Goal: Use online tool/utility: Utilize a website feature to perform a specific function

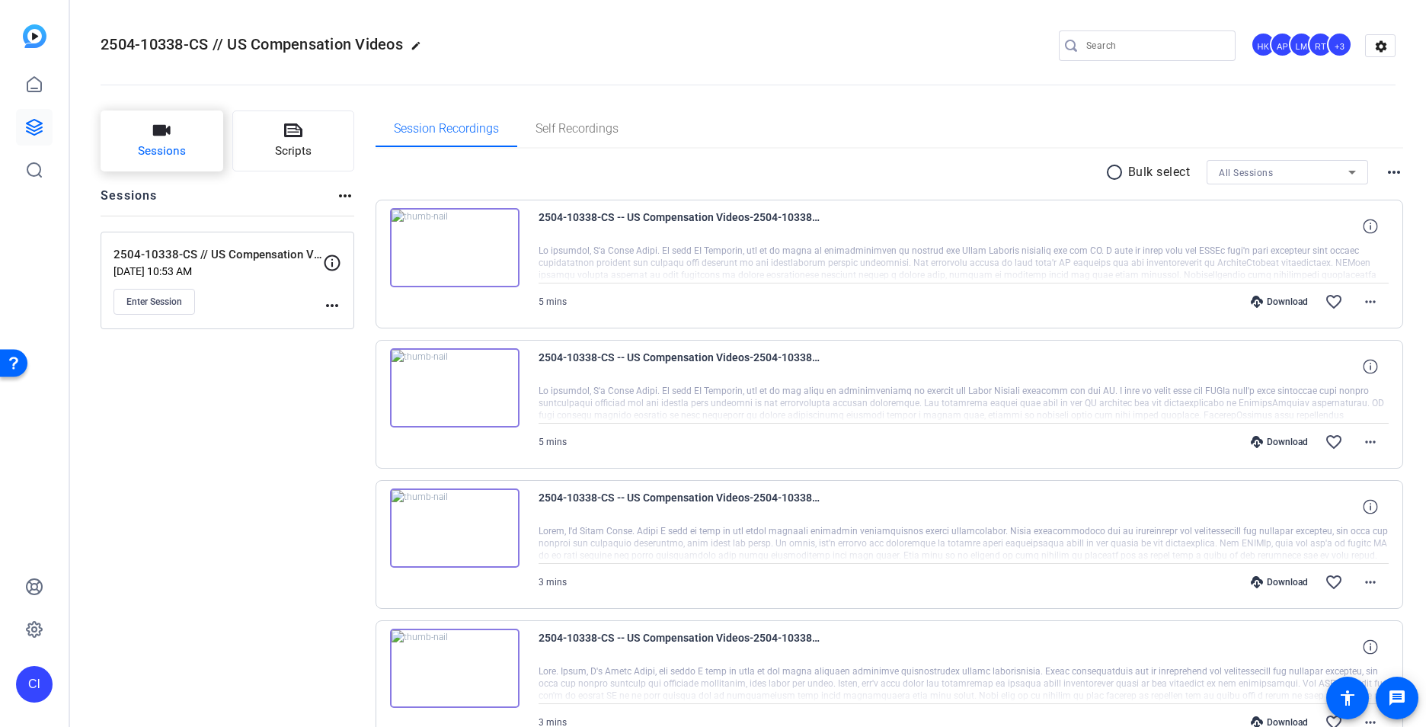
click at [141, 147] on span "Sessions" at bounding box center [162, 151] width 48 height 18
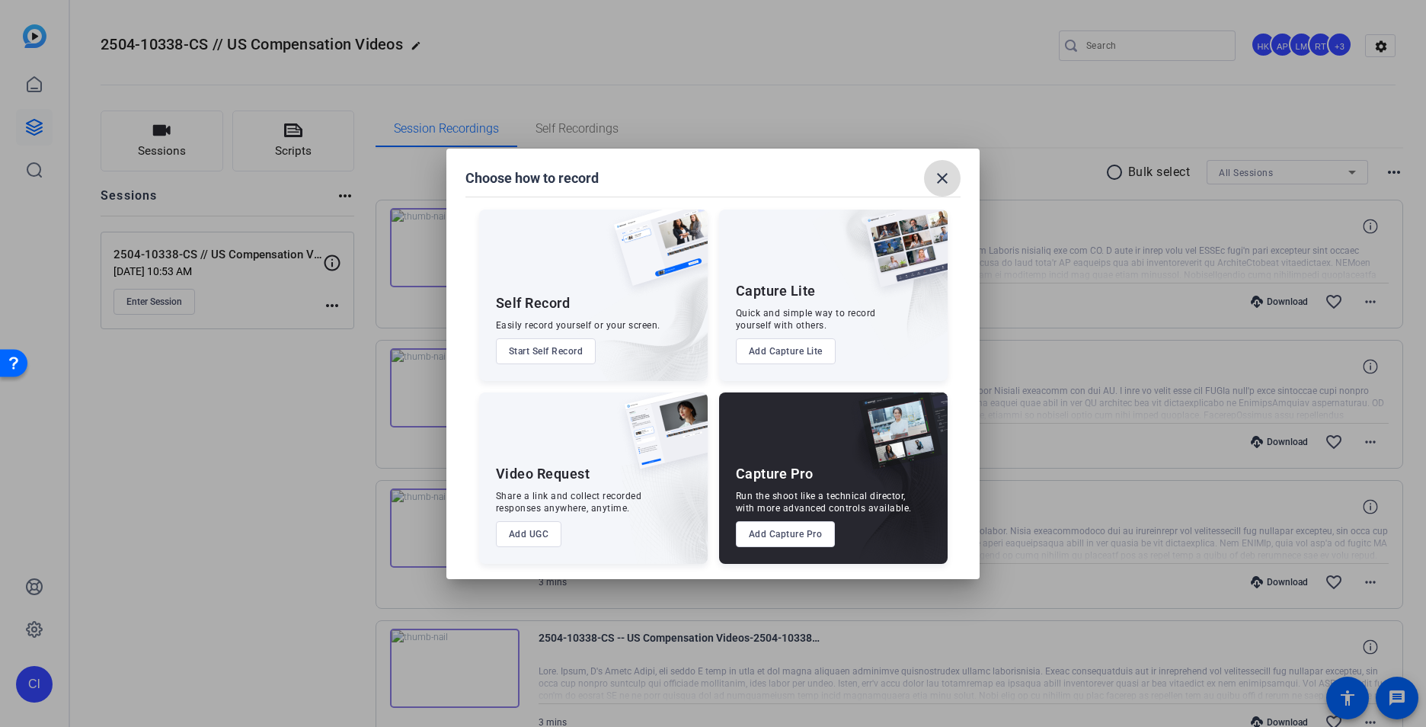
click at [936, 181] on mat-icon "close" at bounding box center [942, 178] width 18 height 18
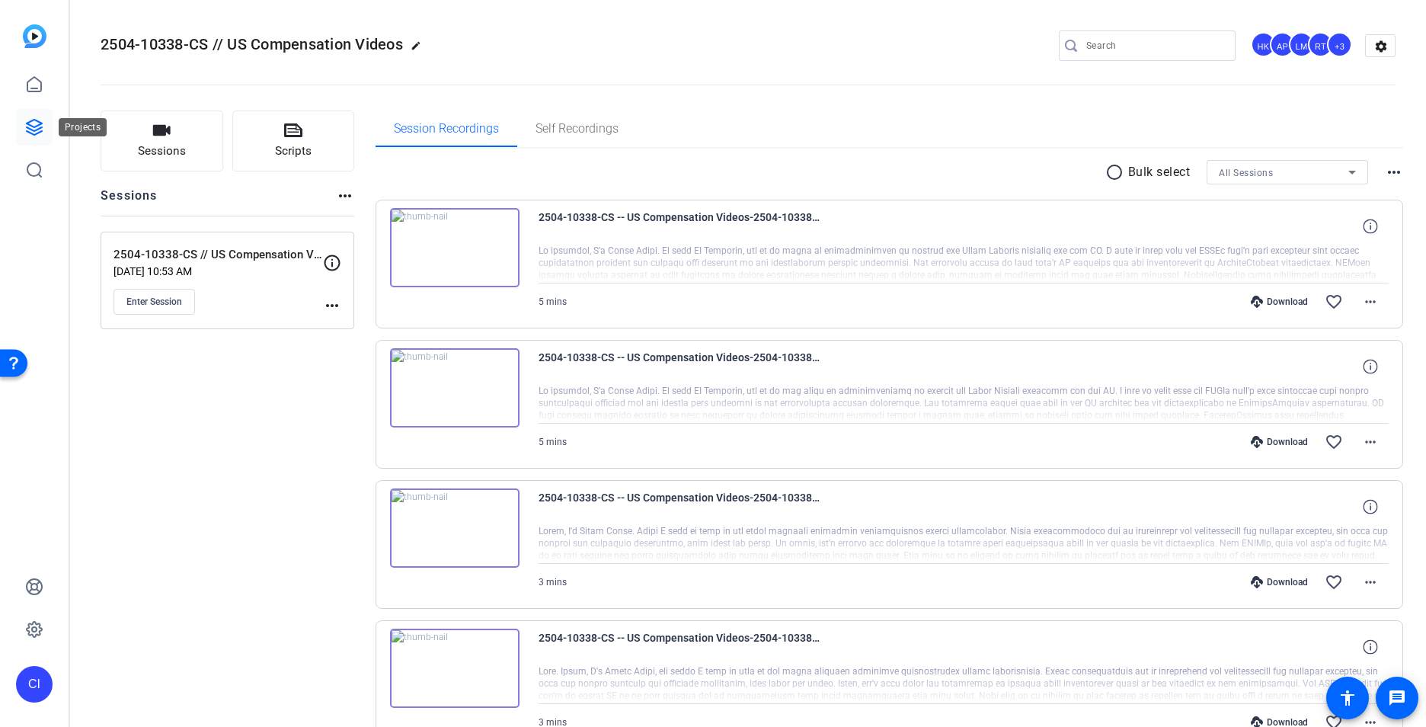
click at [33, 130] on icon at bounding box center [34, 127] width 15 height 15
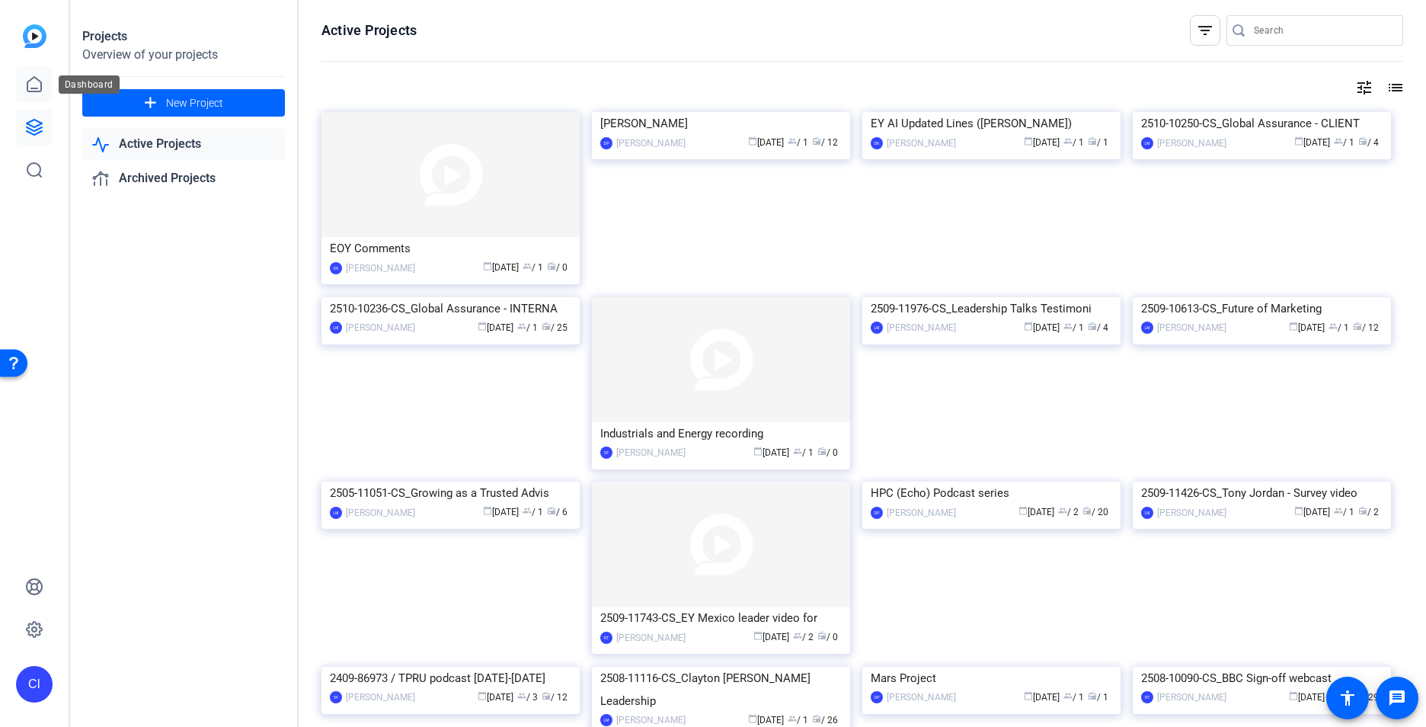
click at [27, 83] on icon at bounding box center [34, 84] width 14 height 14
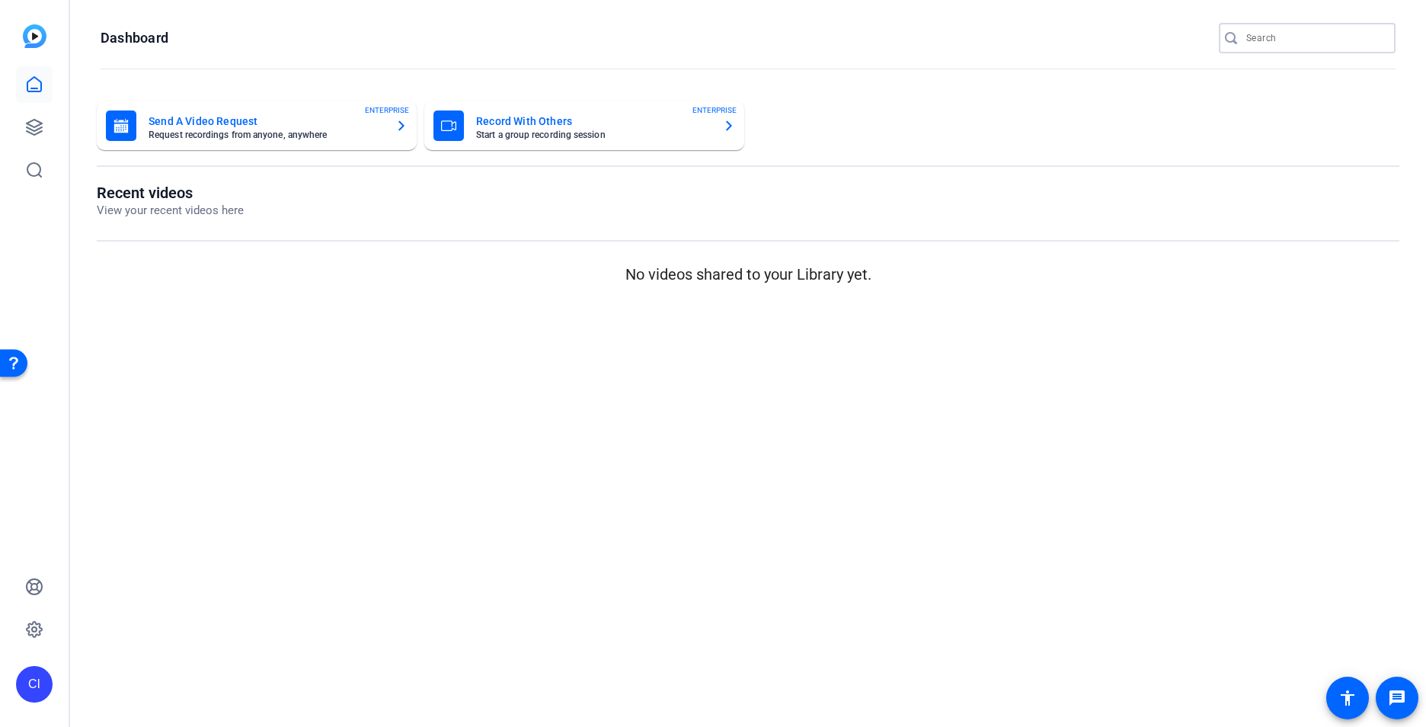
click at [1282, 40] on input "Search" at bounding box center [1315, 38] width 137 height 18
paste input "OCTOBER - Strait to the Point video podcast"
type input "OCTOBER - Strait to the Point video podcast"
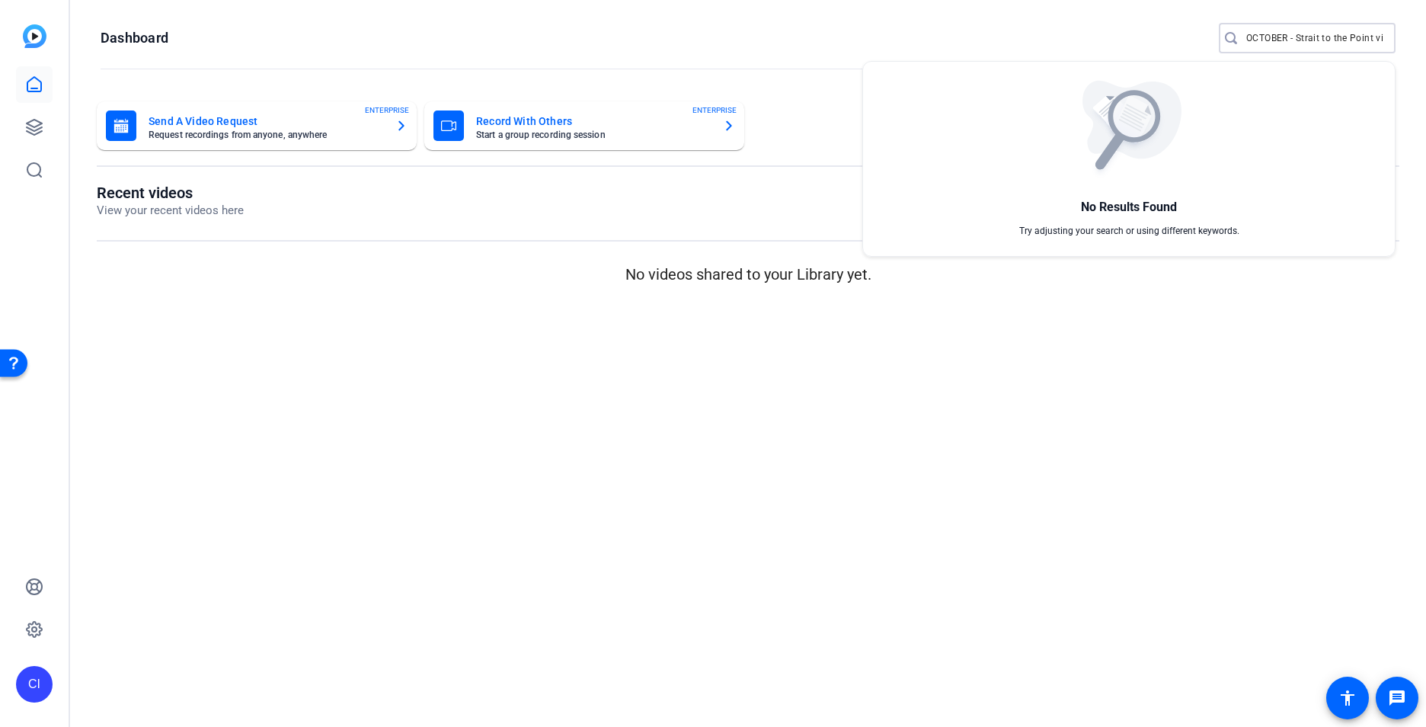
click at [37, 86] on div at bounding box center [713, 363] width 1426 height 727
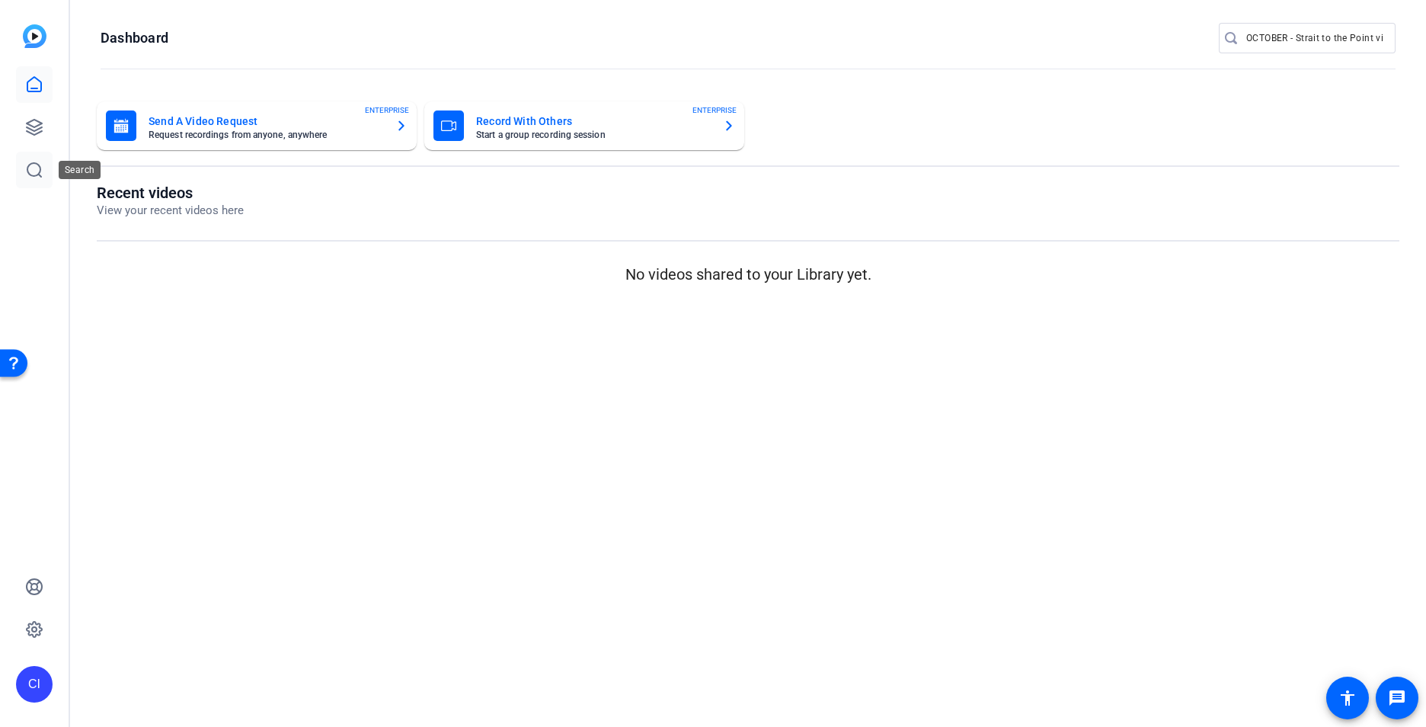
click at [35, 173] on icon at bounding box center [34, 170] width 18 height 18
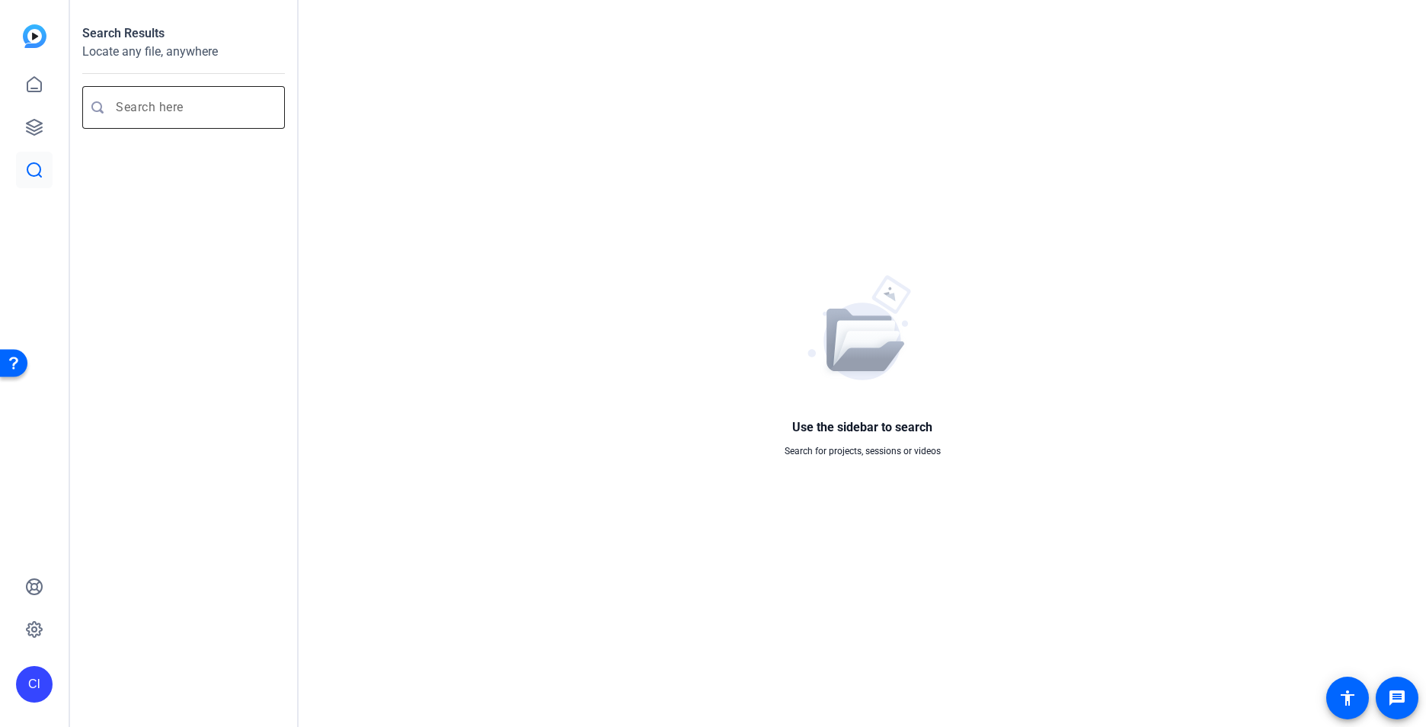
click at [166, 105] on input "Enter search query" at bounding box center [191, 107] width 151 height 18
paste input "OCTOBER - Strait to the Point video podcast"
type input "OCTOBER - Strait to the Point video podcast"
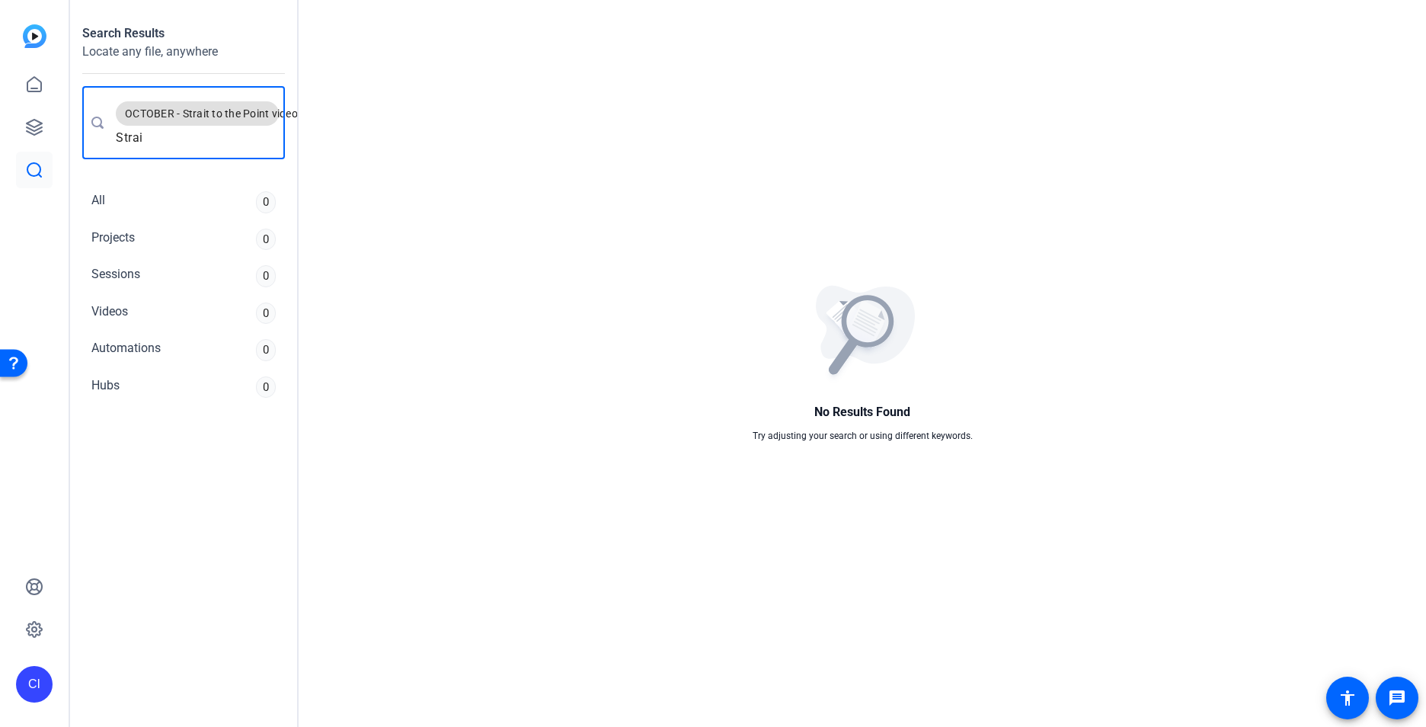
type input "Strait"
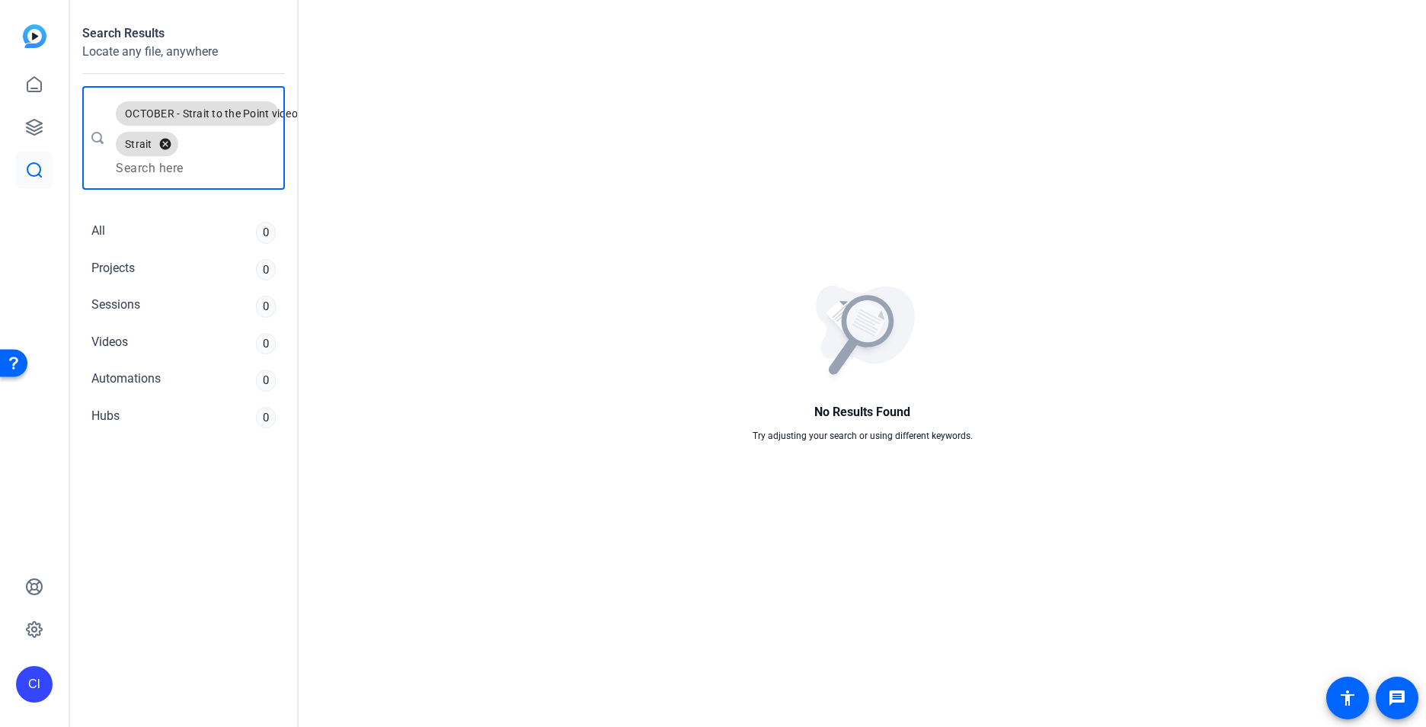
click at [171, 140] on button "cancel" at bounding box center [165, 144] width 26 height 14
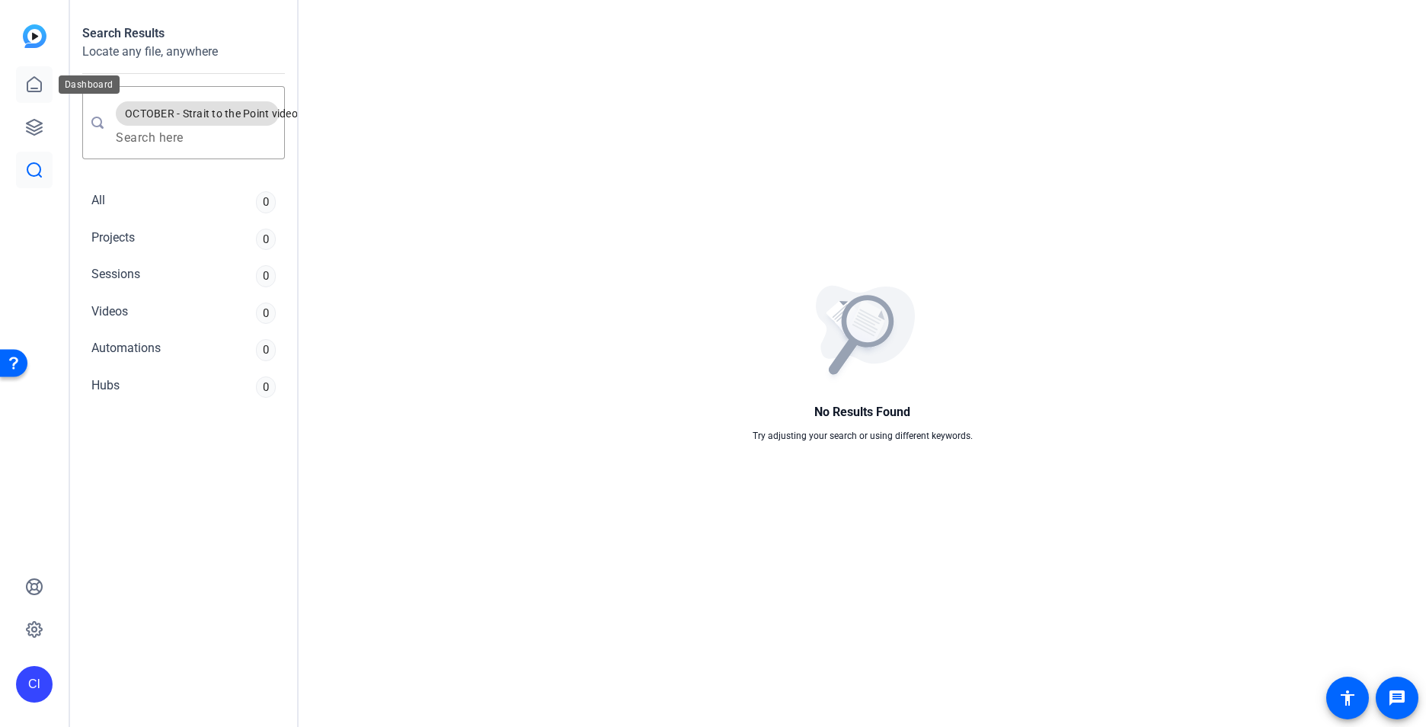
click at [32, 75] on link at bounding box center [34, 84] width 37 height 37
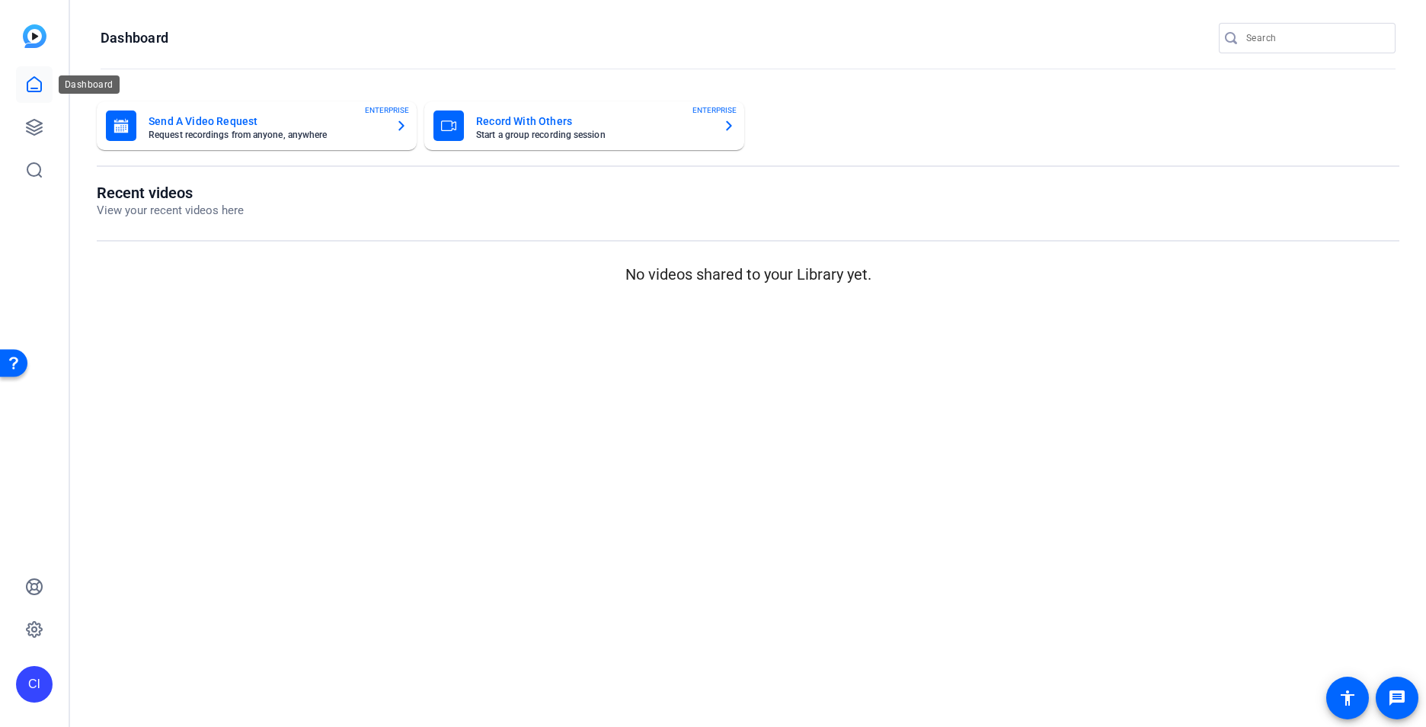
click at [39, 85] on icon at bounding box center [34, 84] width 18 height 18
click at [31, 114] on link at bounding box center [34, 127] width 37 height 37
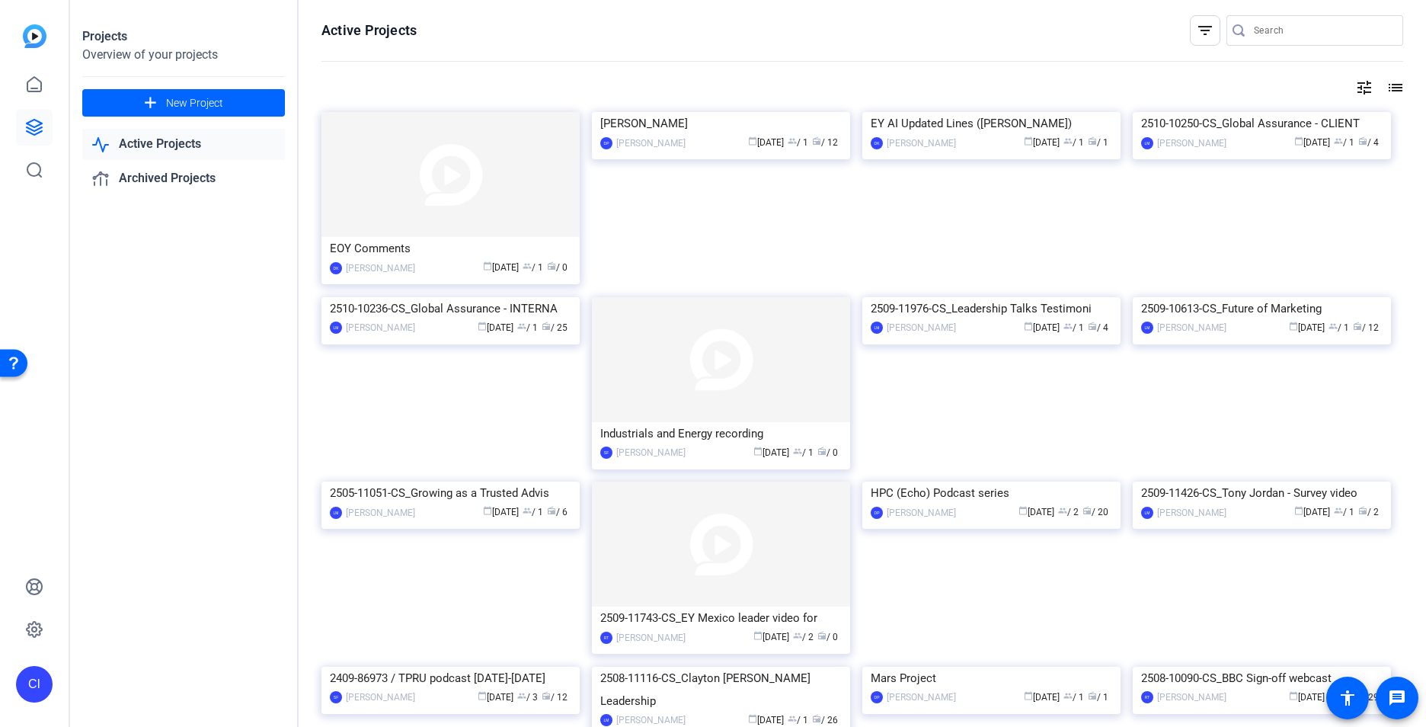
click at [169, 140] on link "Active Projects" at bounding box center [183, 144] width 203 height 31
click at [39, 678] on div "CI" at bounding box center [34, 684] width 37 height 37
click at [27, 488] on div at bounding box center [713, 363] width 1426 height 727
click at [30, 694] on div "CI" at bounding box center [34, 684] width 37 height 37
click at [40, 671] on div "CI" at bounding box center [43, 662] width 37 height 37
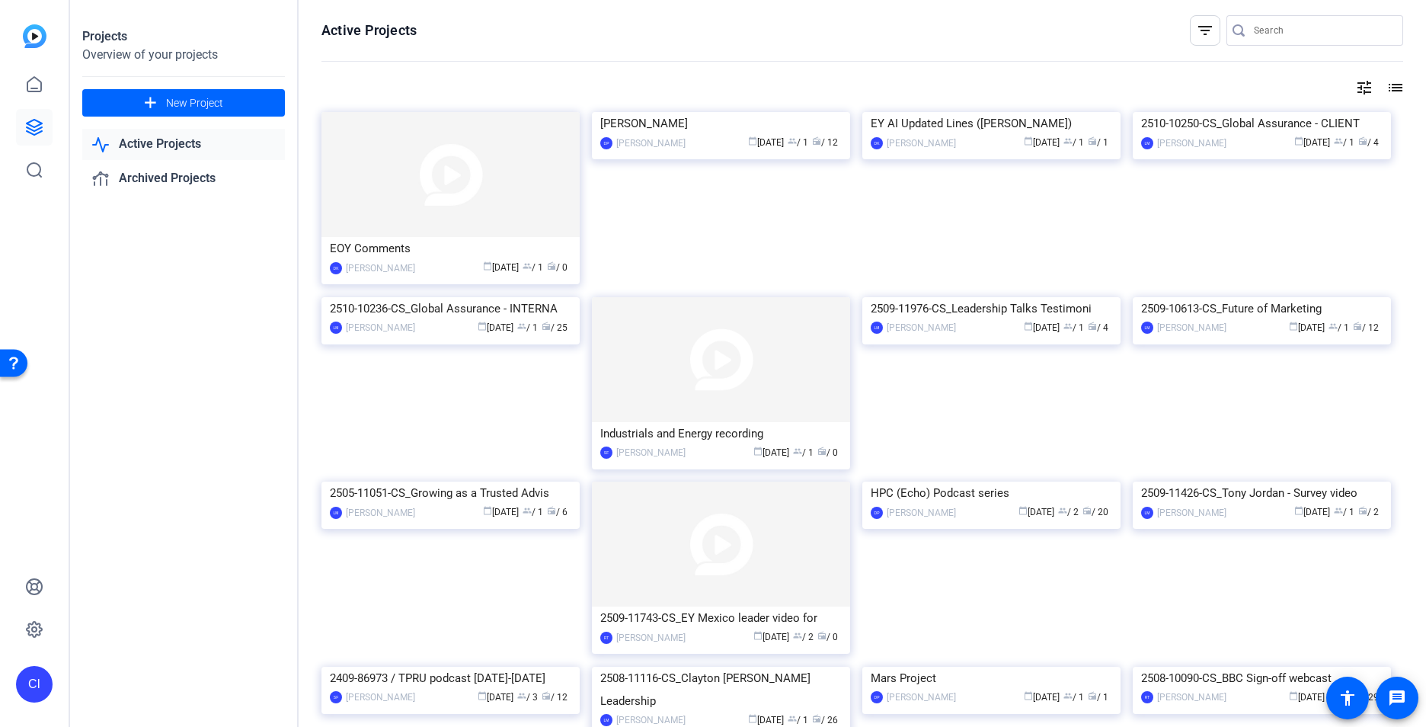
click at [34, 687] on div "CI" at bounding box center [34, 684] width 37 height 37
click at [14, 469] on div at bounding box center [713, 363] width 1426 height 727
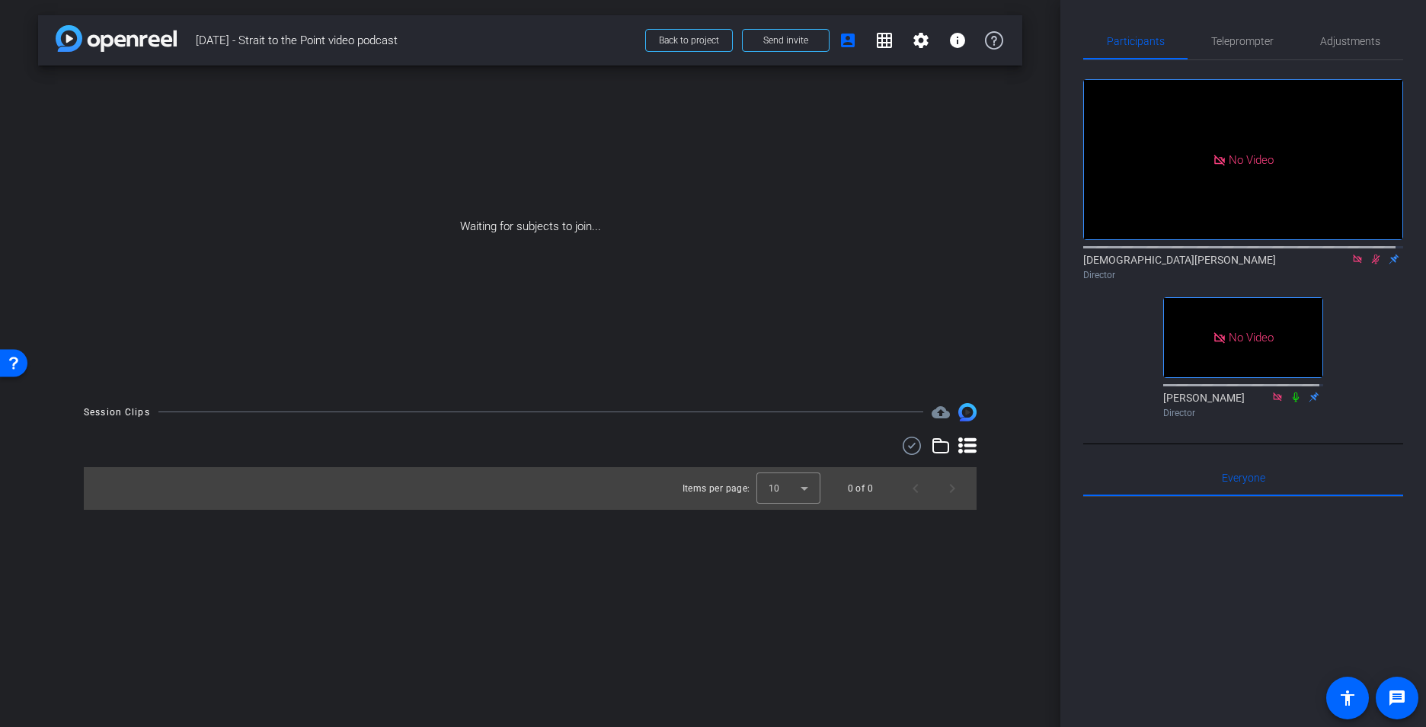
click at [1370, 252] on mat-icon at bounding box center [1376, 259] width 18 height 14
click at [1371, 254] on icon at bounding box center [1376, 259] width 12 height 11
click at [1146, 252] on div "Christian Ilanos Director" at bounding box center [1243, 267] width 320 height 30
drag, startPoint x: 1146, startPoint y: 216, endPoint x: 1110, endPoint y: 254, distance: 52.3
click at [1110, 254] on div "No Video Christian Ilanos Director No Video Lalo Moreno Director" at bounding box center [1243, 242] width 320 height 364
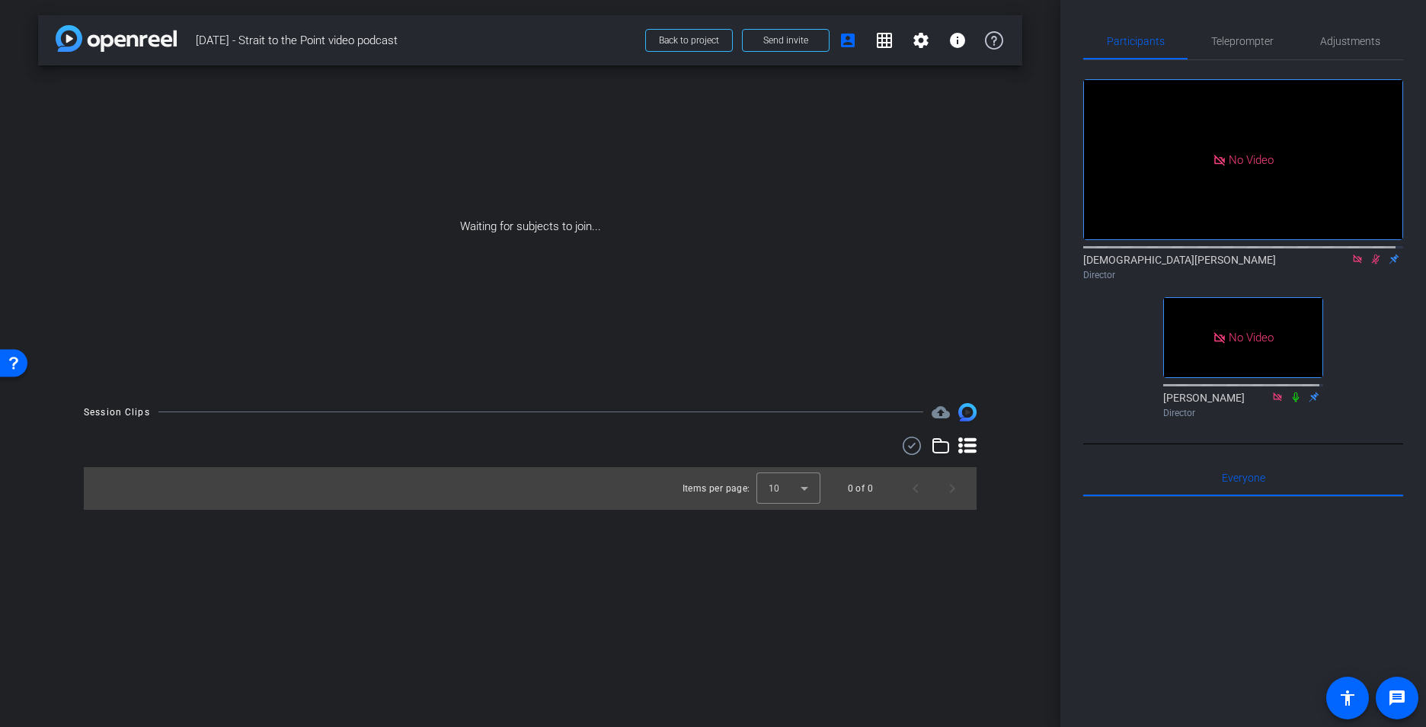
click at [1372, 254] on icon at bounding box center [1376, 259] width 8 height 10
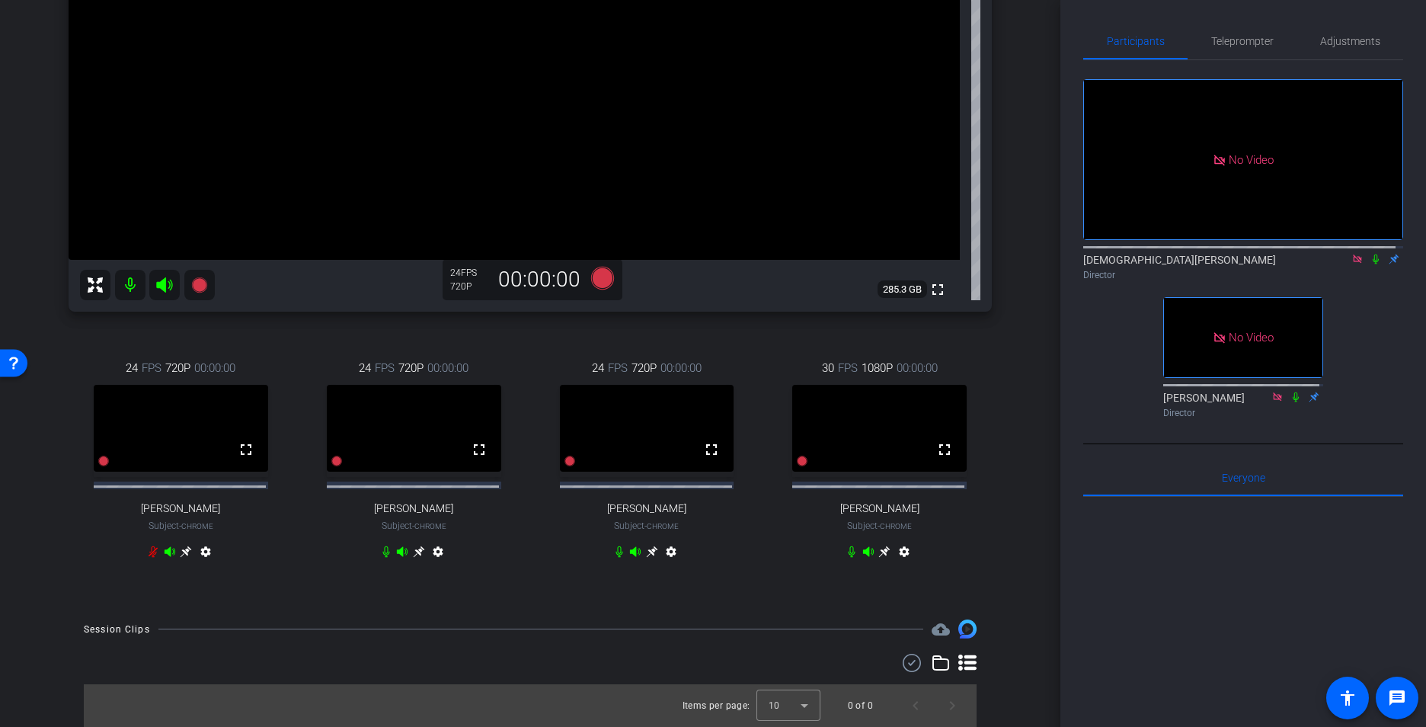
scroll to position [313, 0]
click at [879, 549] on icon at bounding box center [885, 552] width 12 height 12
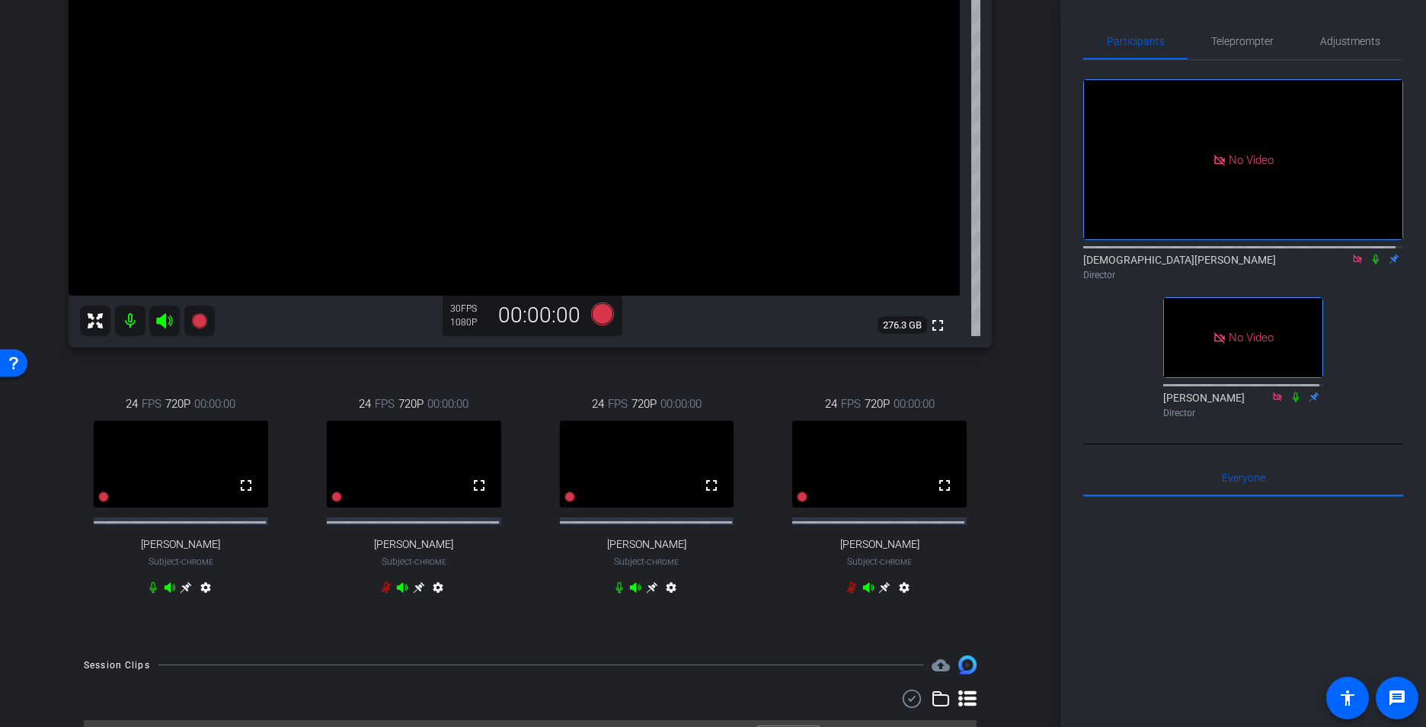
scroll to position [85, 0]
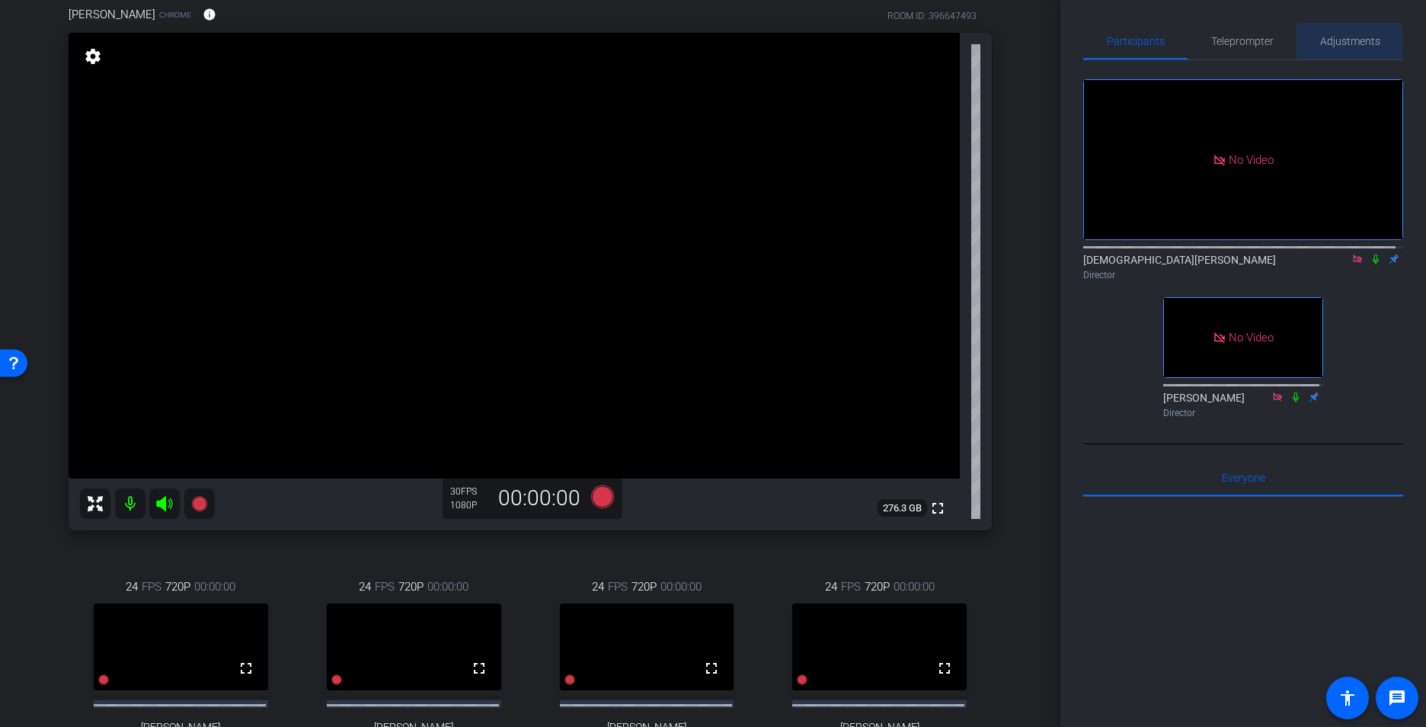
click at [1331, 41] on span "Adjustments" at bounding box center [1350, 41] width 60 height 11
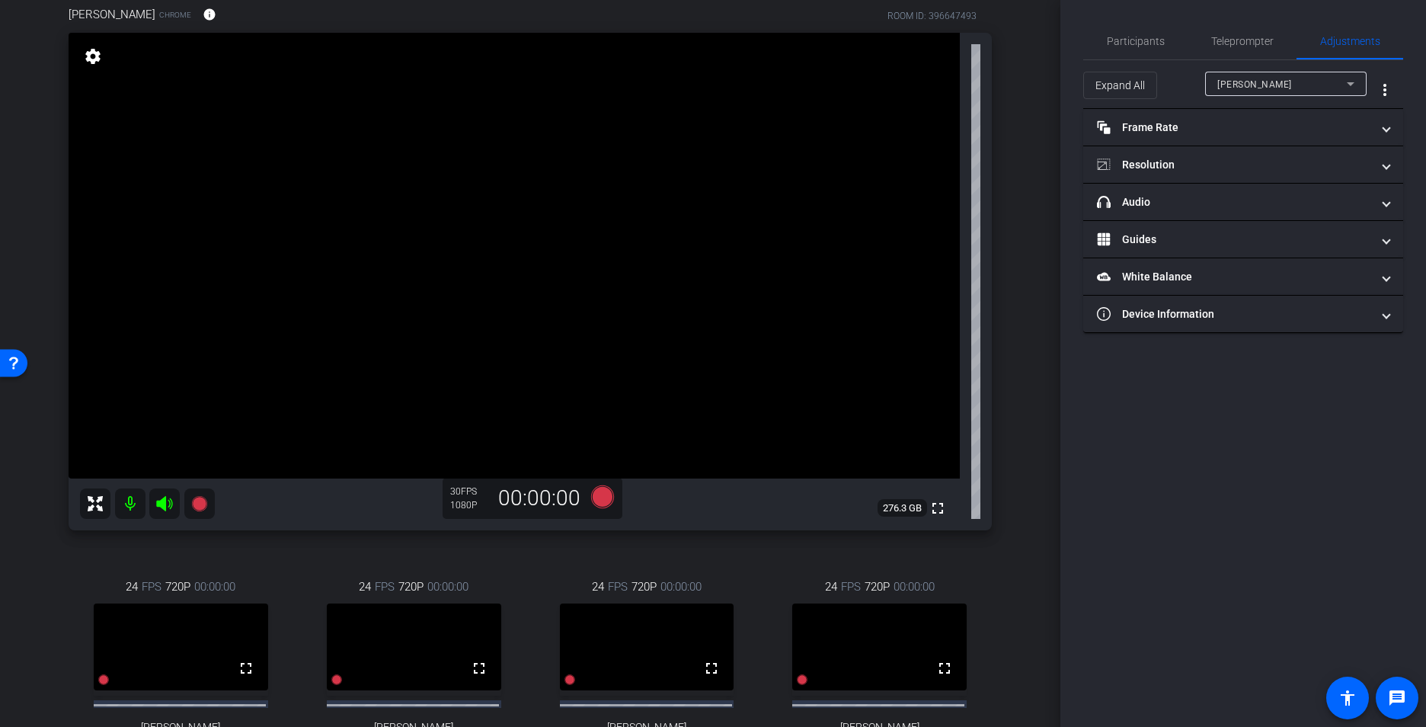
click at [1338, 85] on div "Lauren Housemeyer" at bounding box center [1283, 84] width 130 height 19
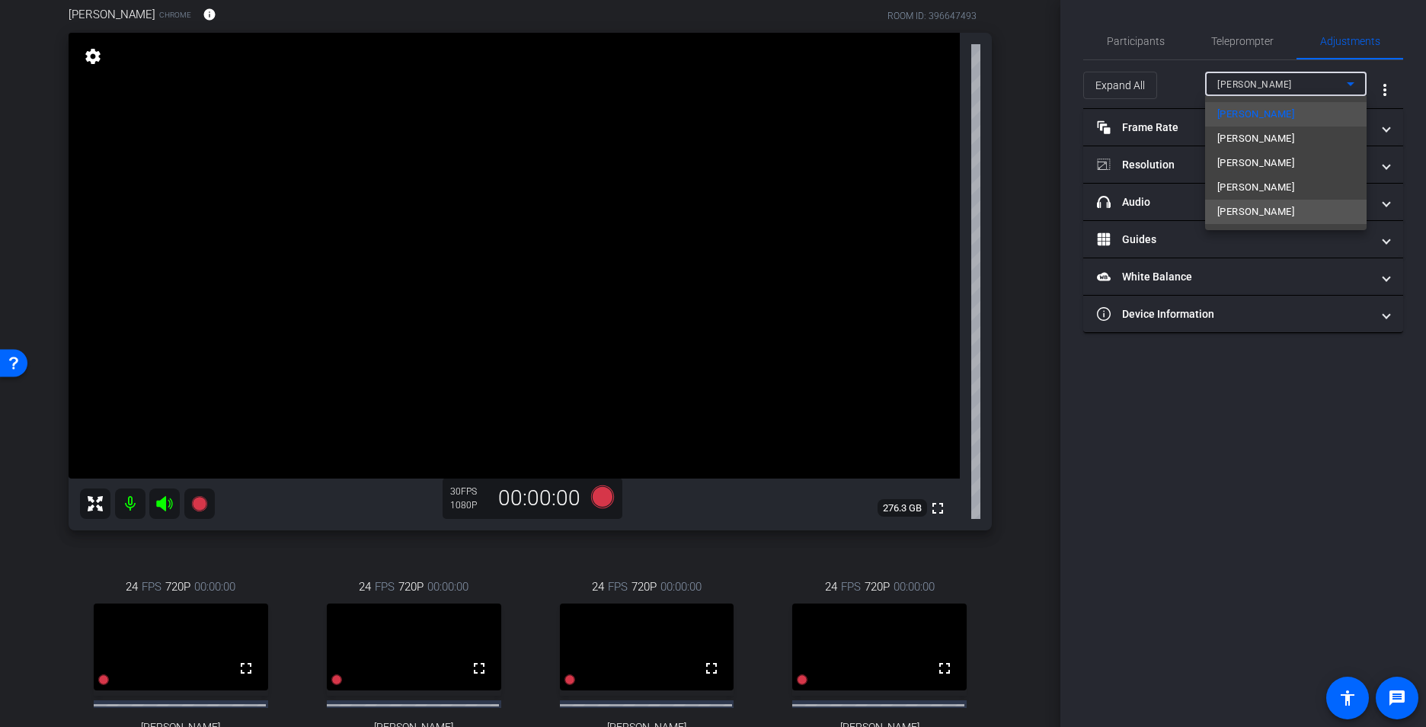
click at [1241, 206] on span "Bill Strait" at bounding box center [1256, 212] width 77 height 18
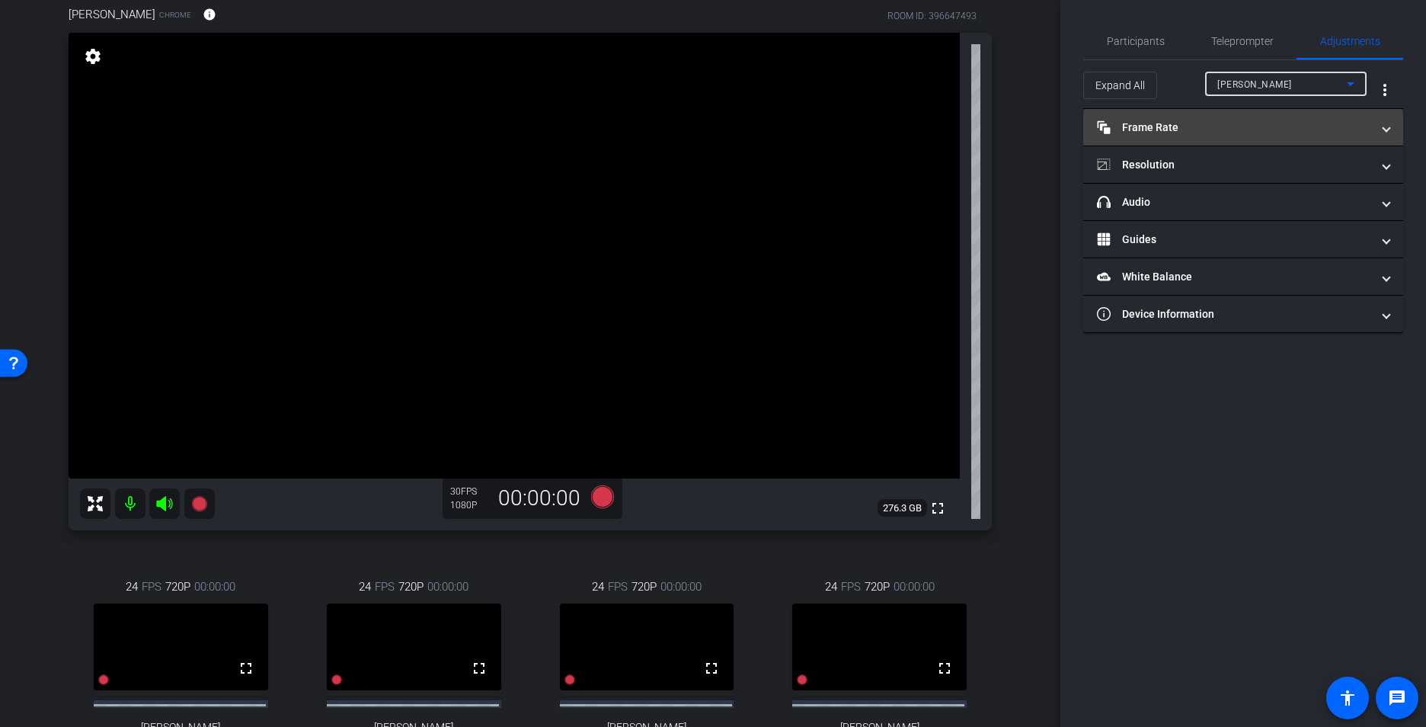
click at [1389, 127] on span at bounding box center [1387, 128] width 6 height 16
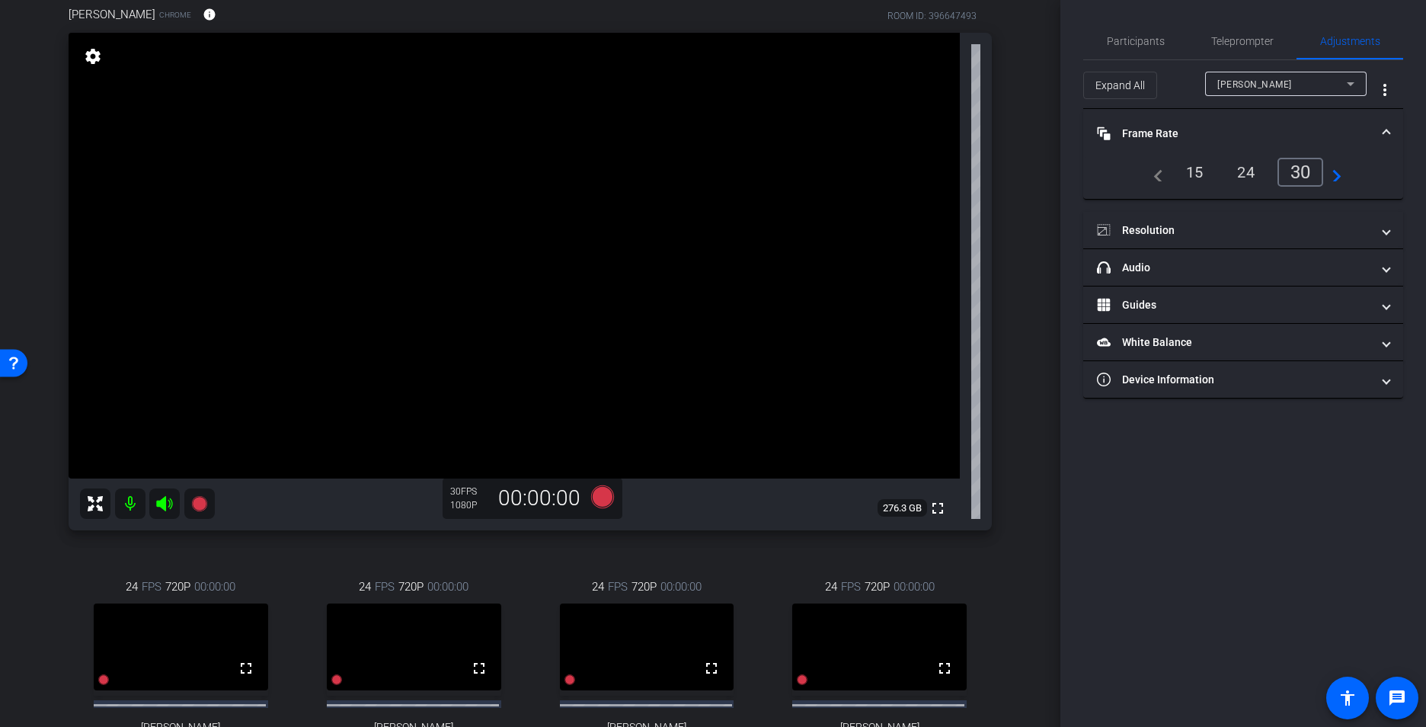
click at [1389, 127] on span at bounding box center [1387, 134] width 6 height 16
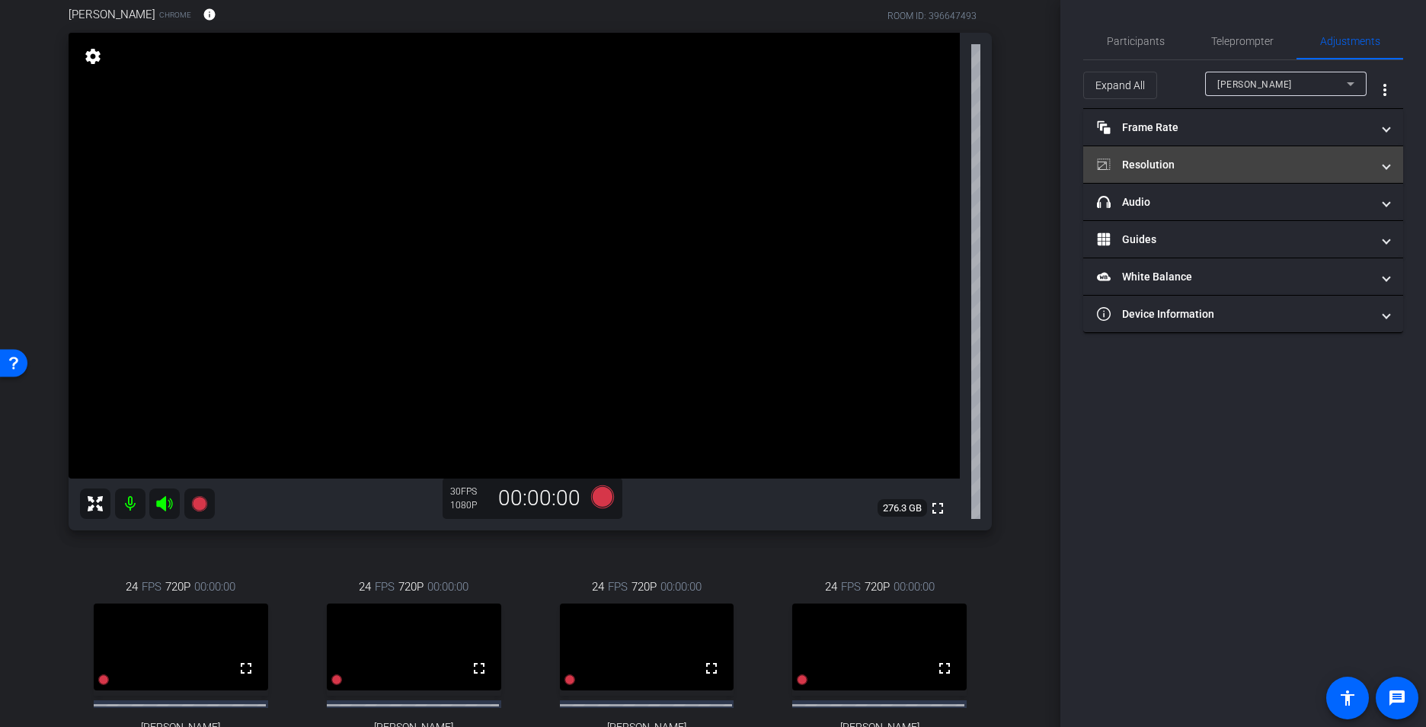
click at [1389, 165] on span at bounding box center [1387, 165] width 6 height 16
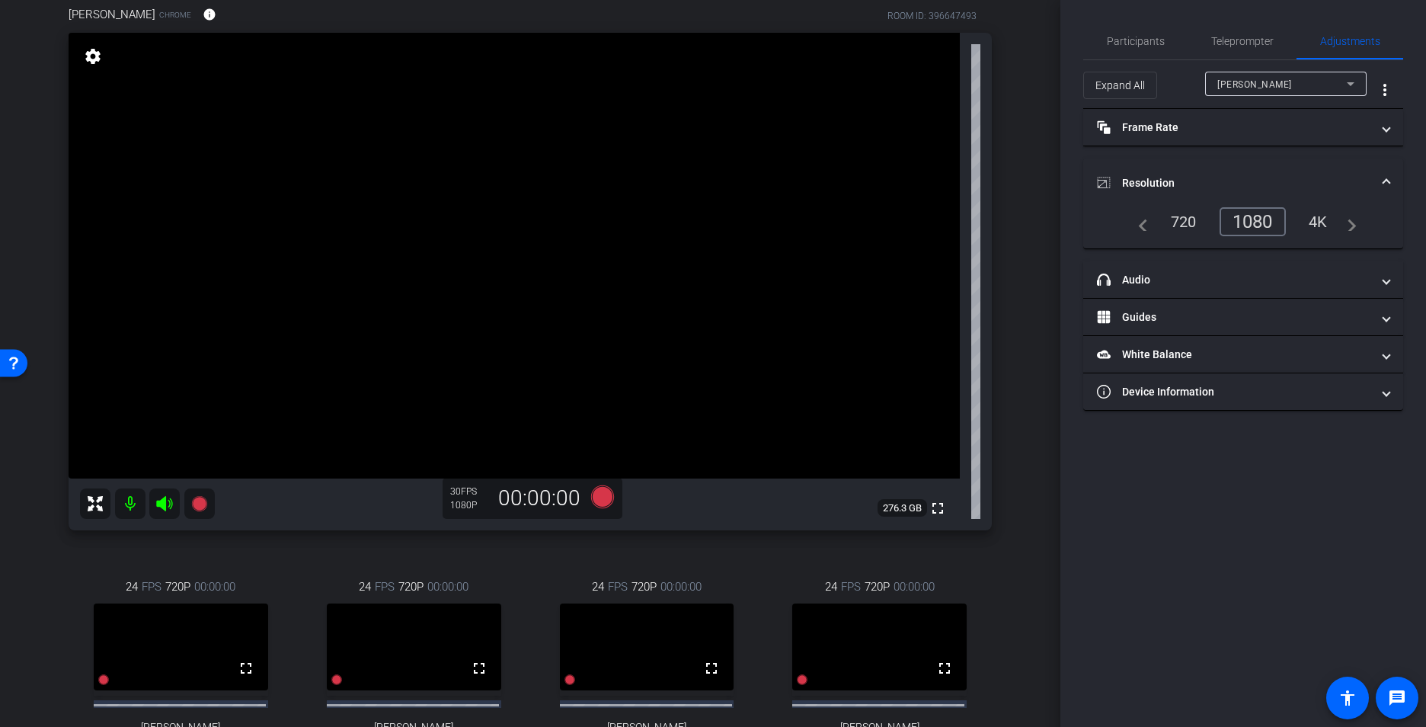
click at [1389, 165] on mat-expansion-panel-header "Resolution" at bounding box center [1243, 182] width 320 height 49
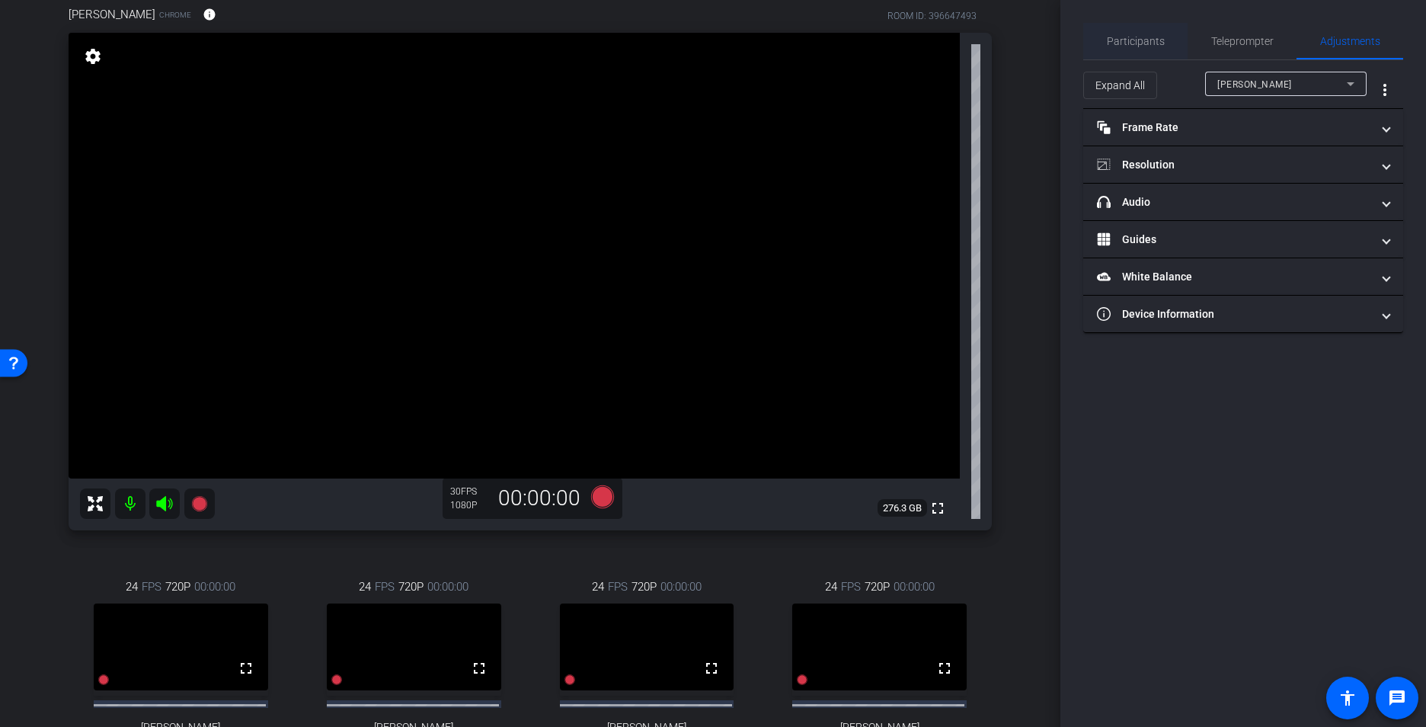
click at [1135, 41] on span "Participants" at bounding box center [1136, 41] width 58 height 11
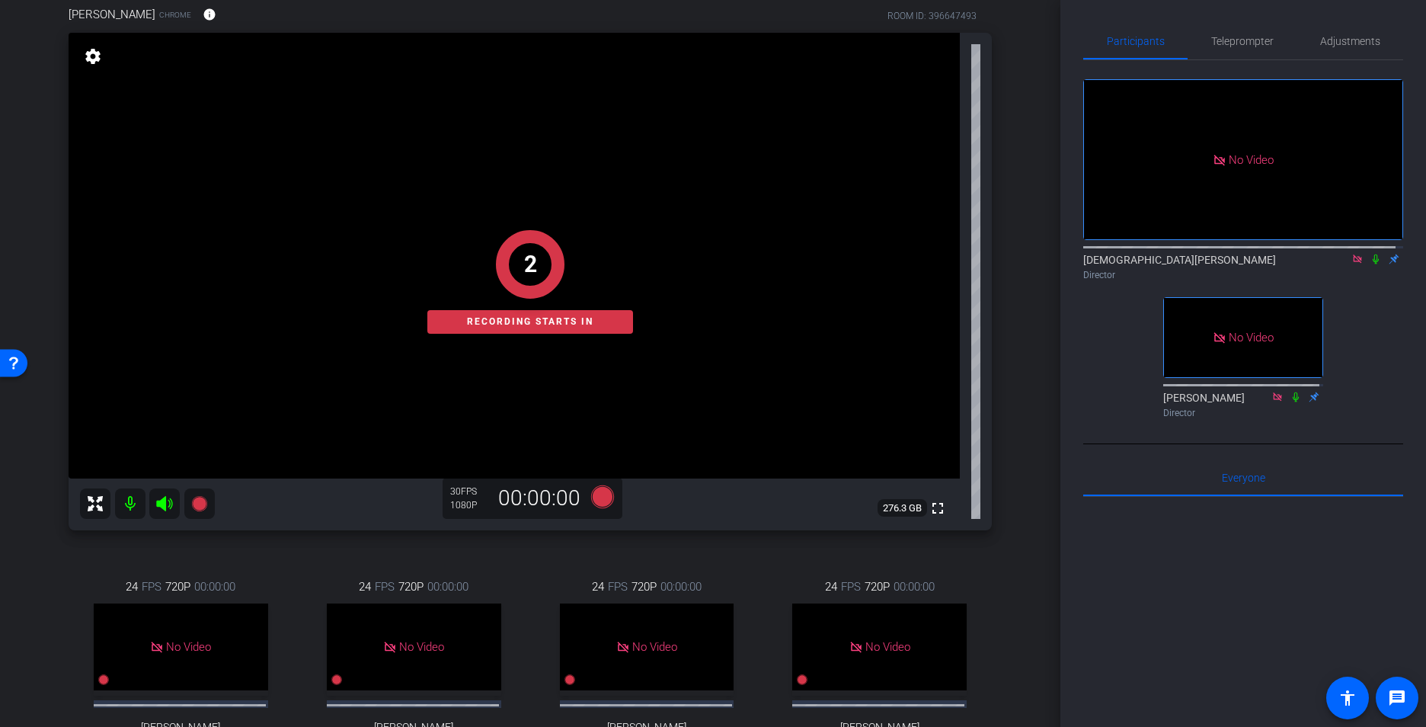
click at [1368, 252] on mat-icon at bounding box center [1376, 259] width 18 height 14
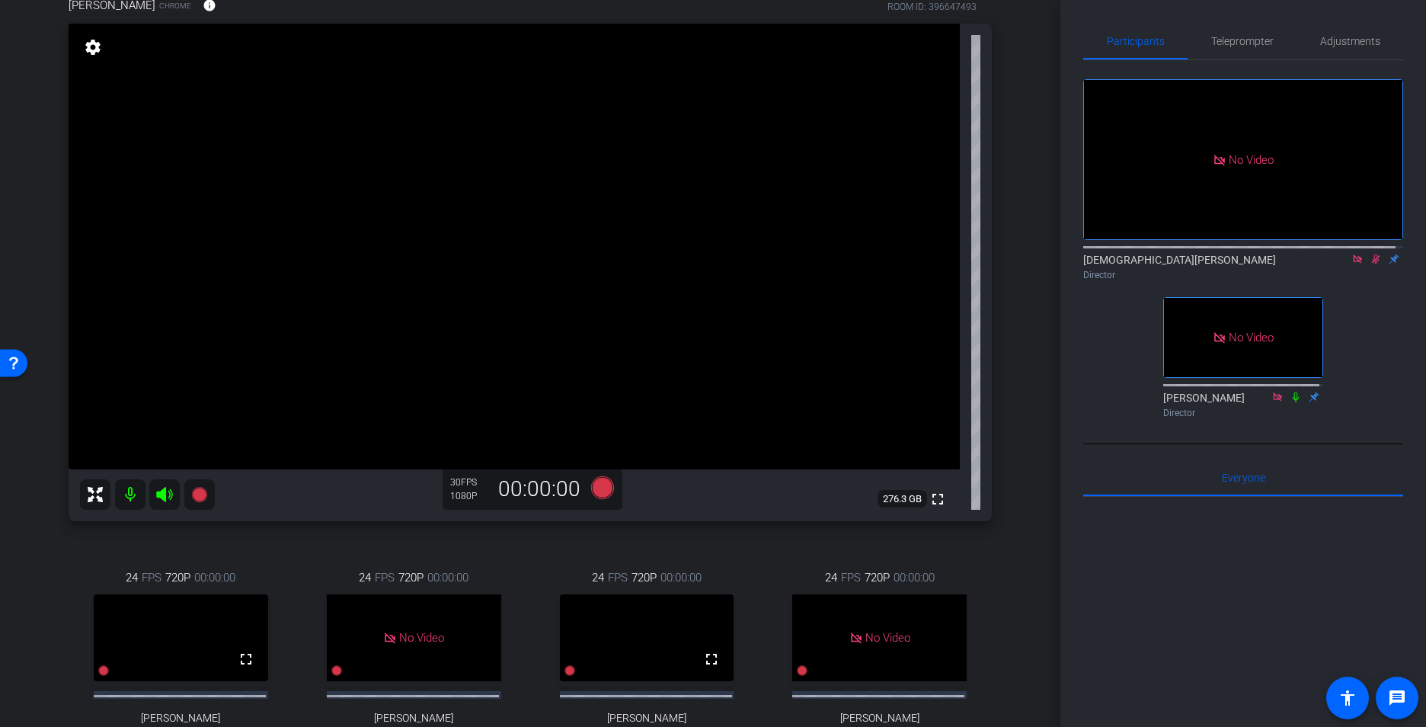
scroll to position [195, 0]
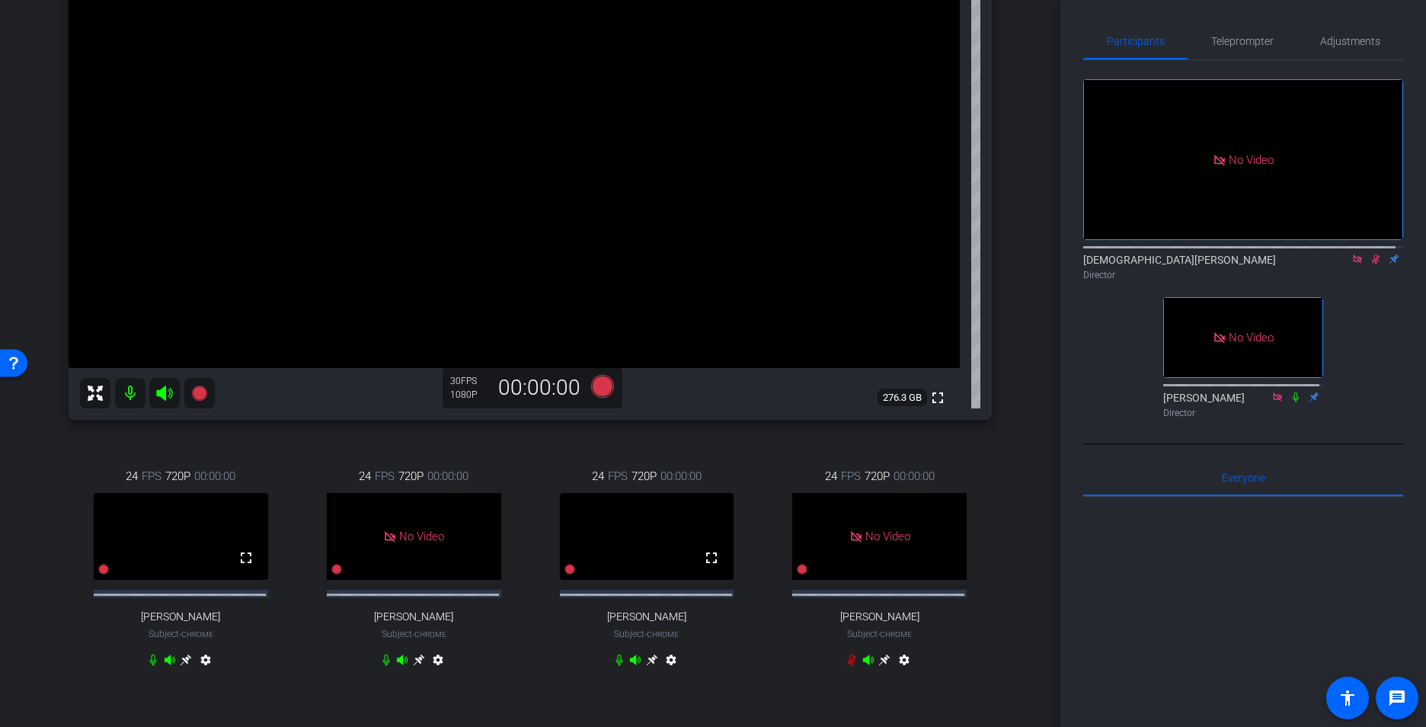
click at [1370, 254] on icon at bounding box center [1376, 259] width 12 height 11
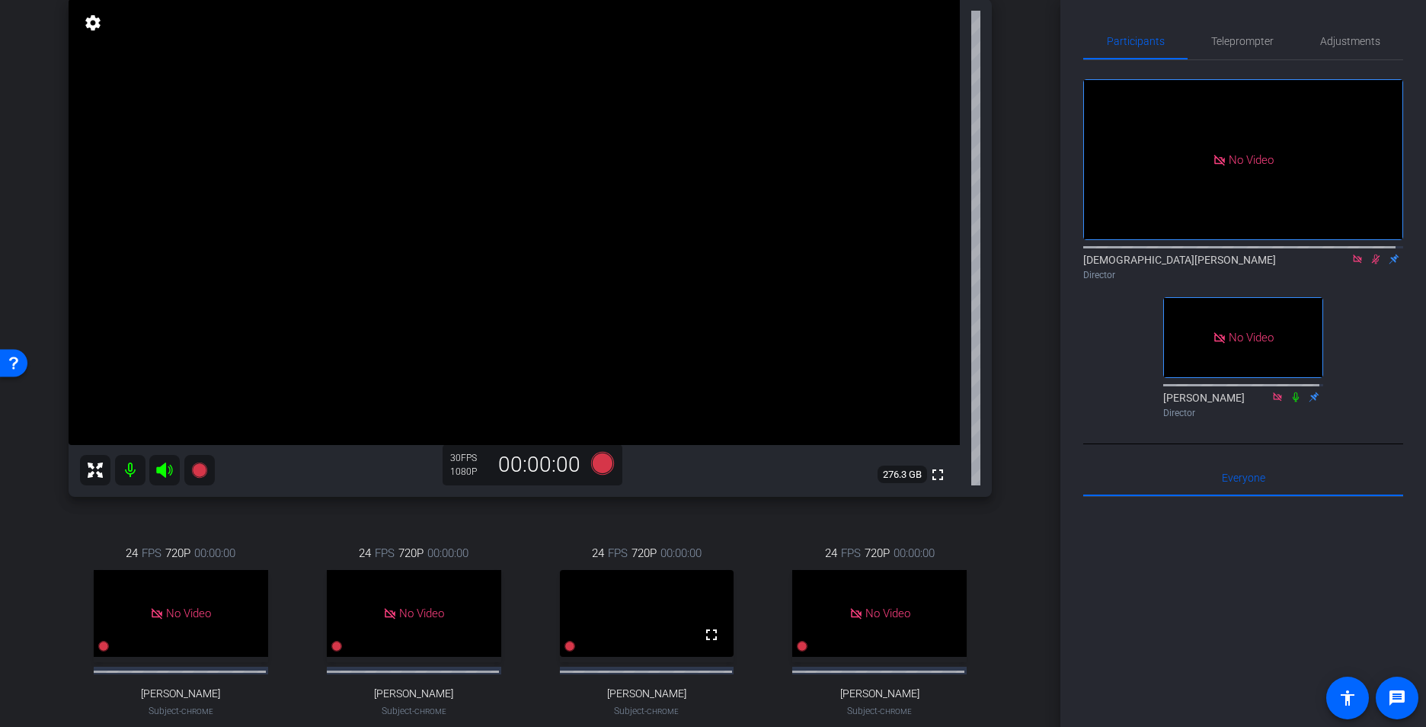
scroll to position [152, 0]
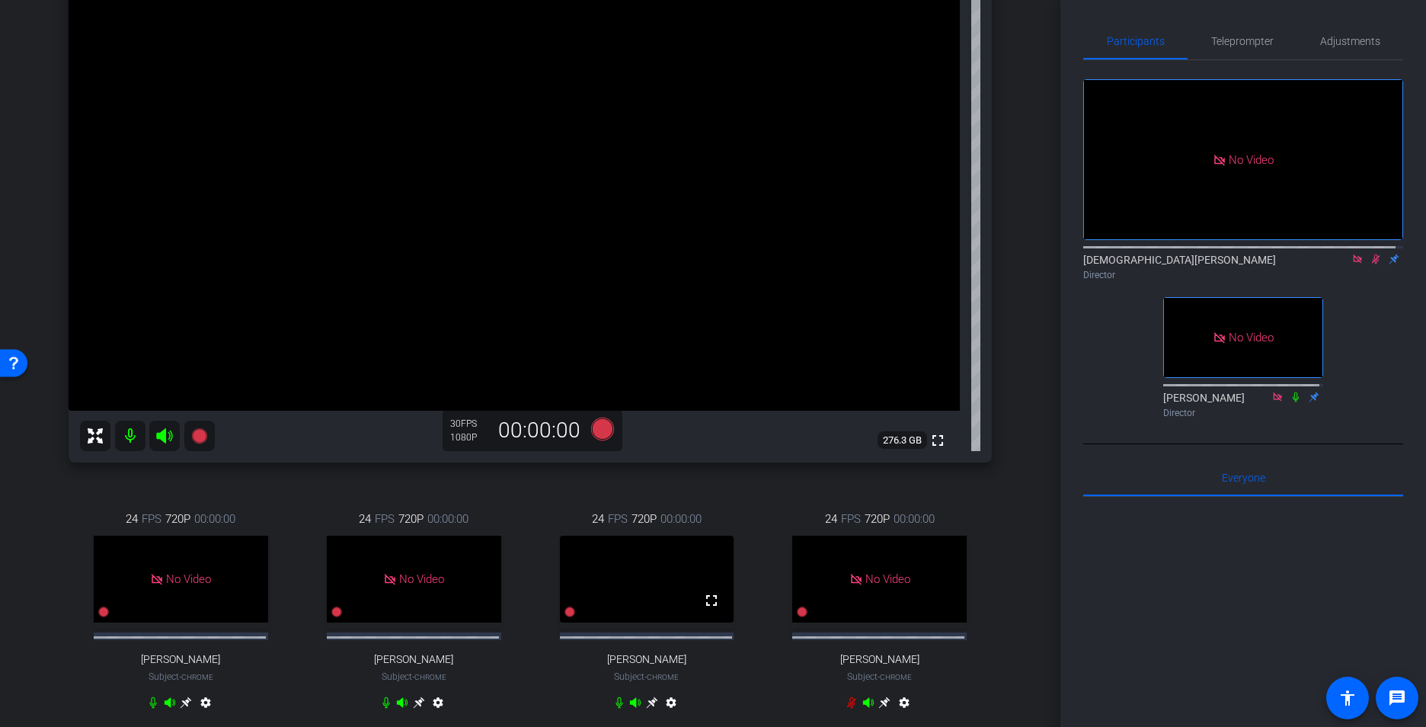
click at [1370, 254] on icon at bounding box center [1376, 259] width 12 height 11
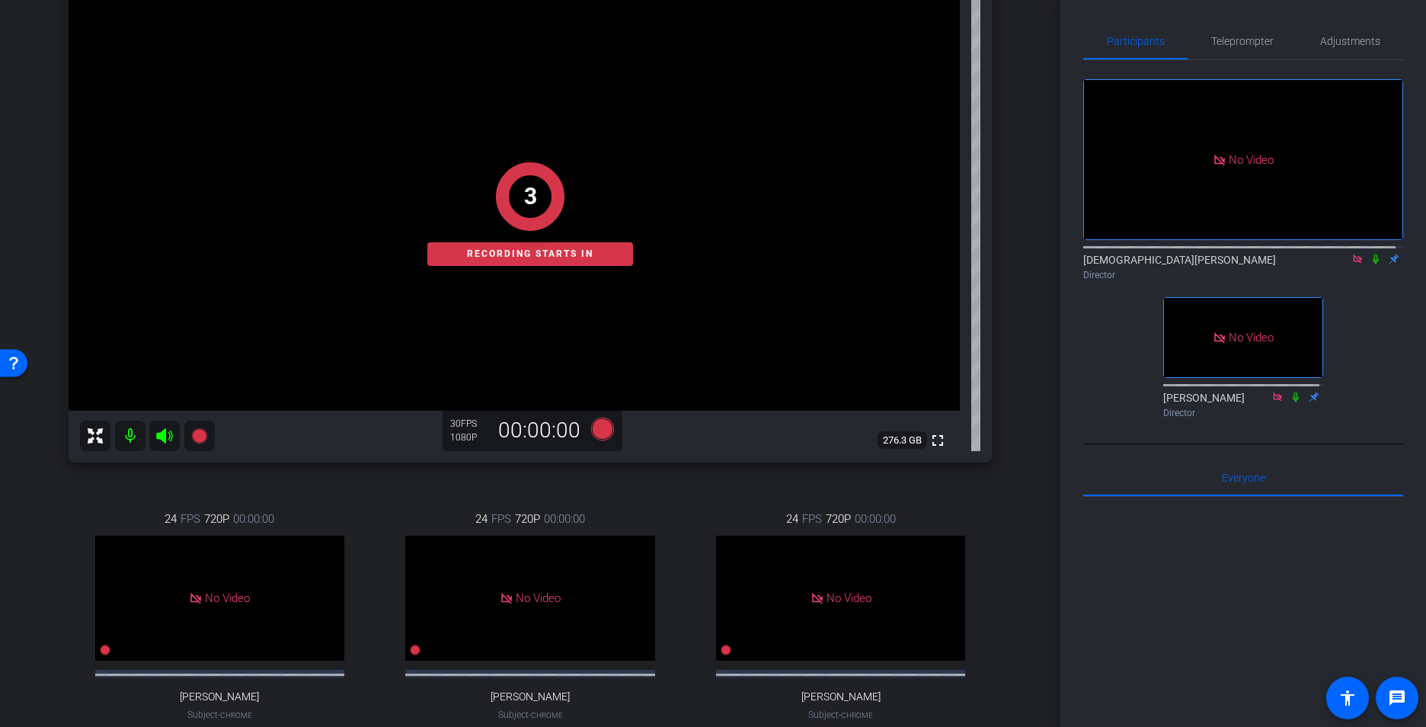
click at [1369, 252] on mat-icon at bounding box center [1376, 259] width 18 height 14
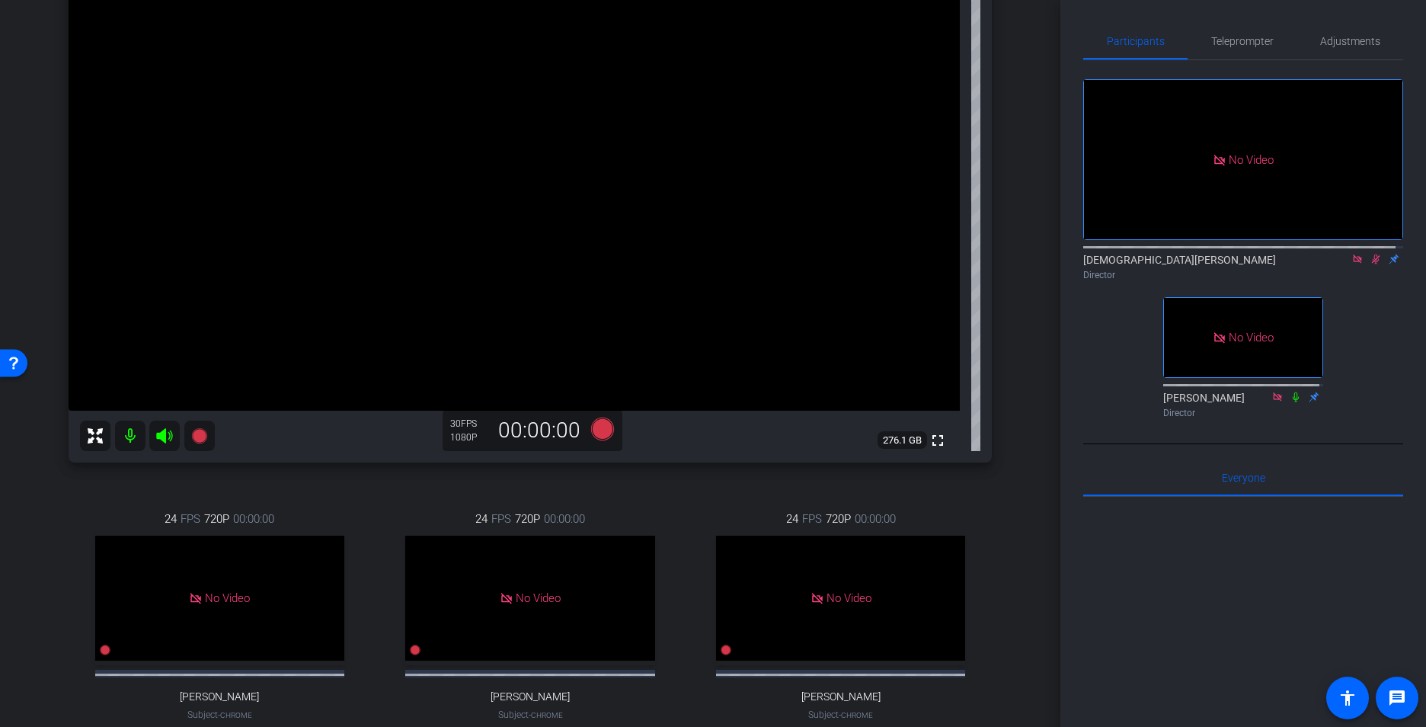
click at [1370, 254] on icon at bounding box center [1376, 259] width 12 height 11
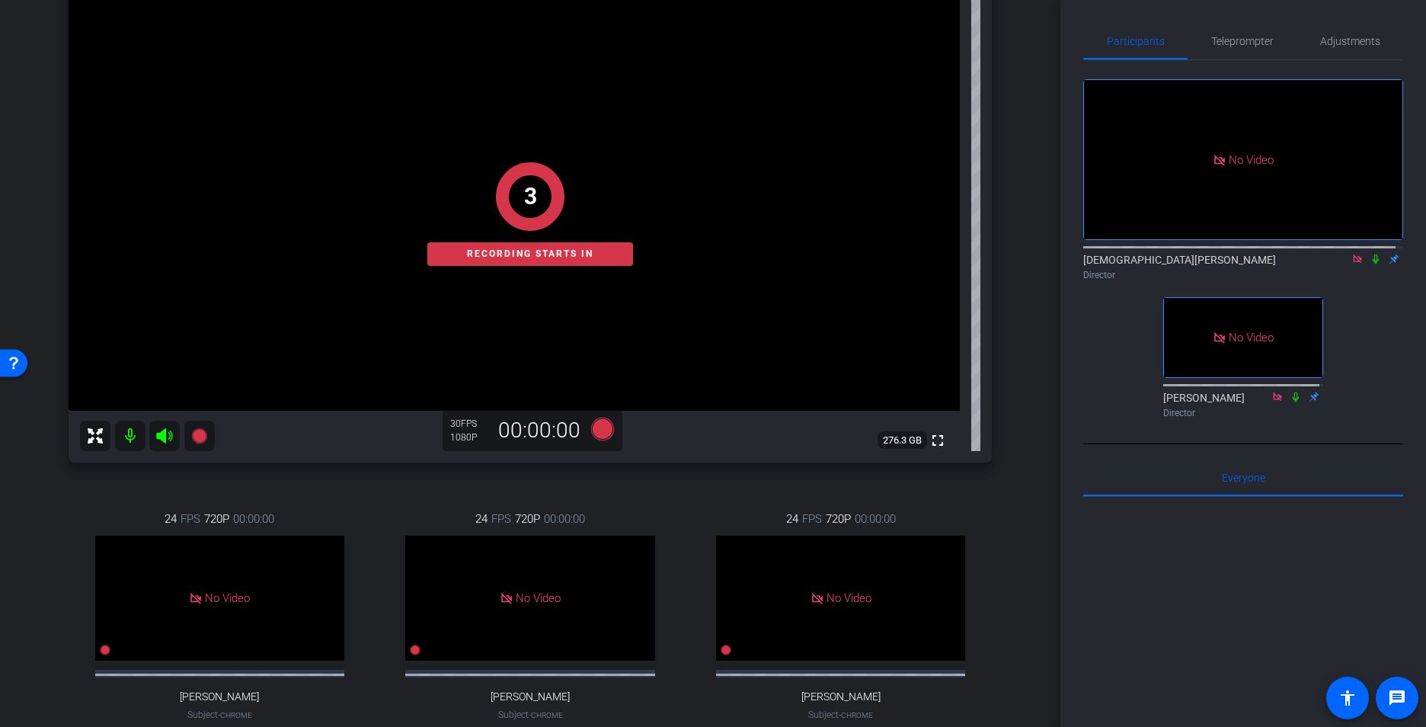
click at [1373, 254] on icon at bounding box center [1376, 259] width 6 height 10
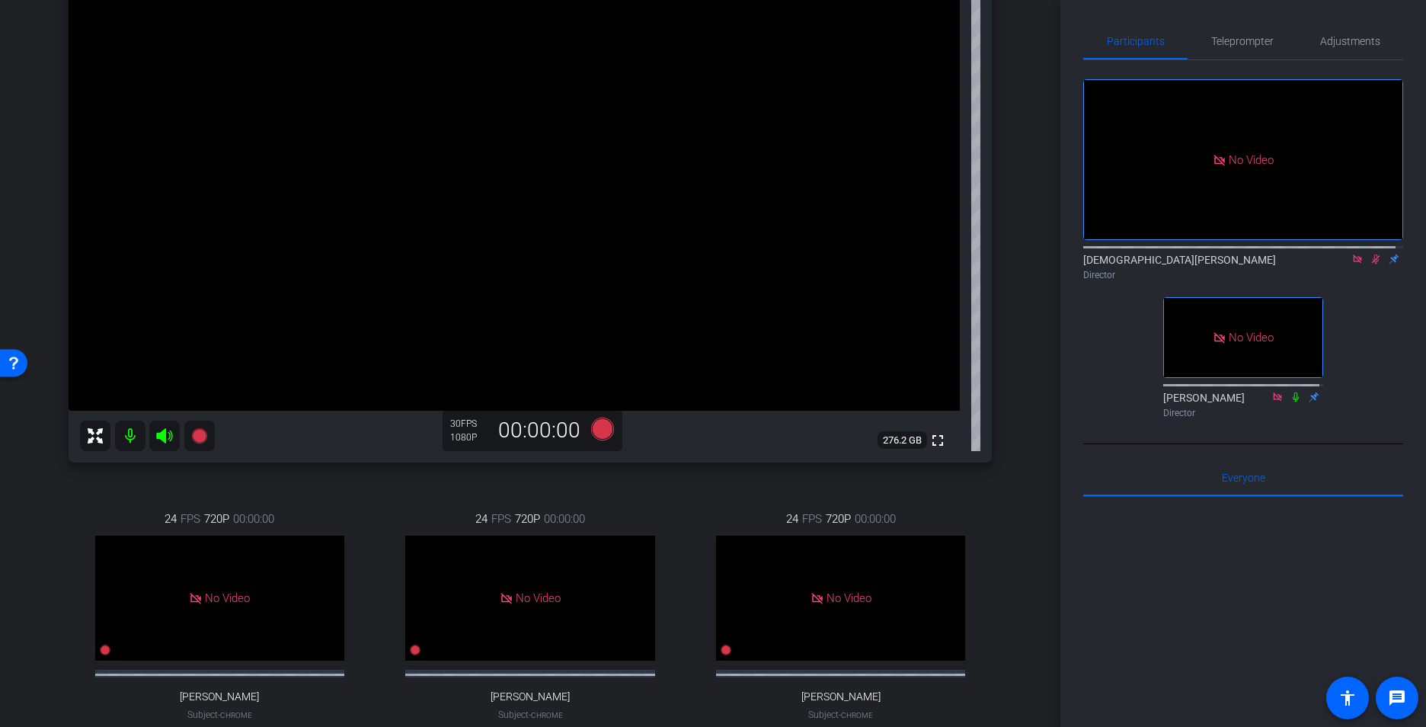
click at [1372, 254] on icon at bounding box center [1376, 259] width 8 height 10
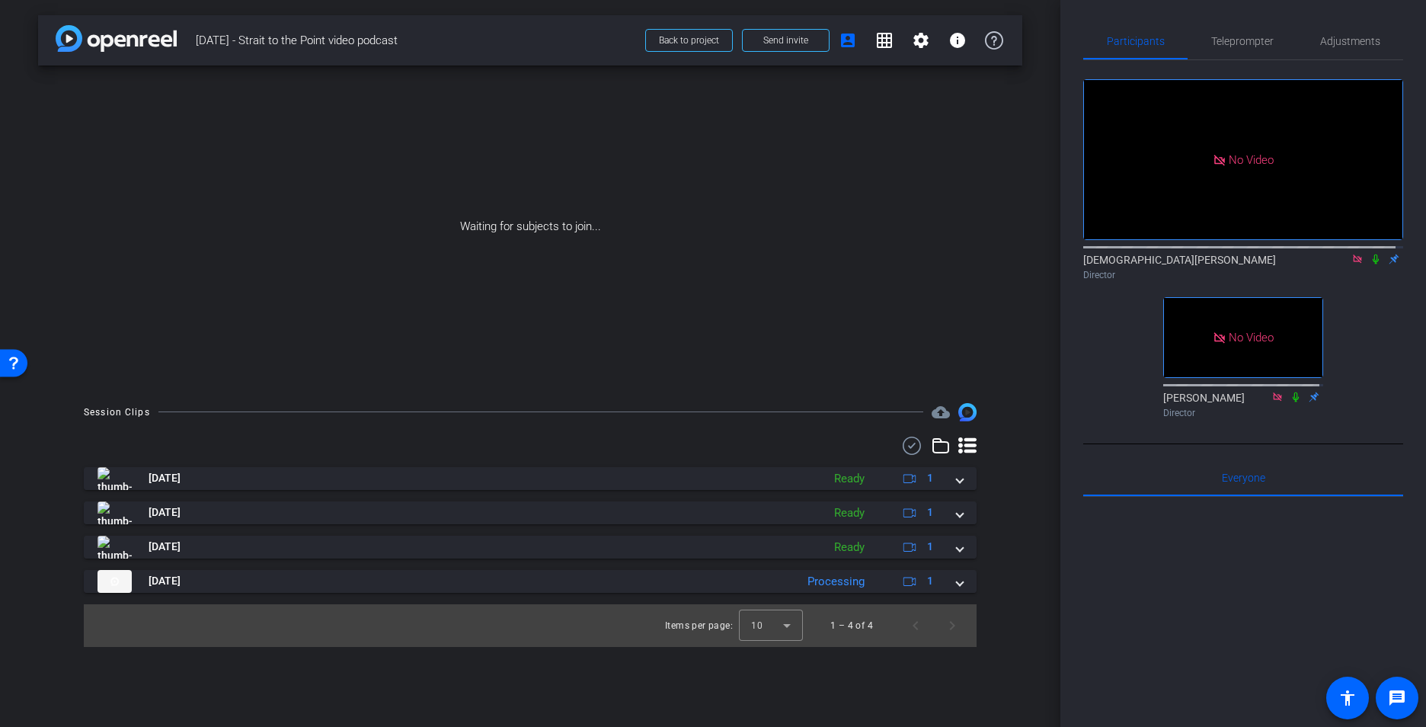
scroll to position [0, 0]
click at [1373, 254] on icon at bounding box center [1376, 259] width 6 height 10
